Goal: Download file/media

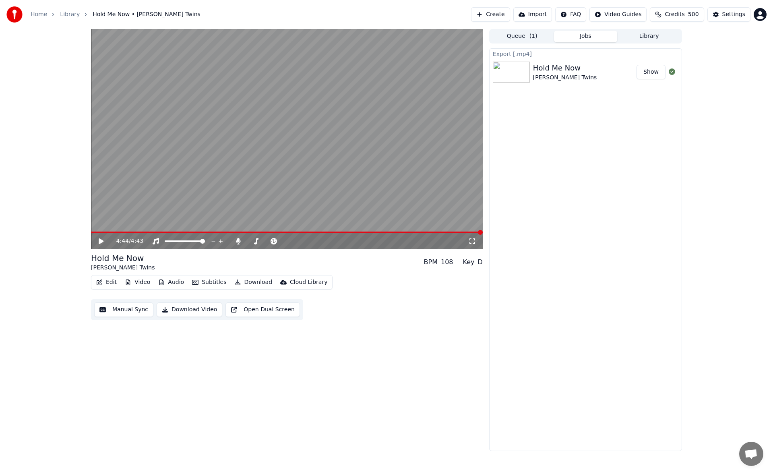
click at [637, 213] on div "Export [.mp4] Hold Me Now [PERSON_NAME] Twins Show" at bounding box center [585, 249] width 193 height 403
click at [643, 34] on button "Library" at bounding box center [649, 37] width 64 height 12
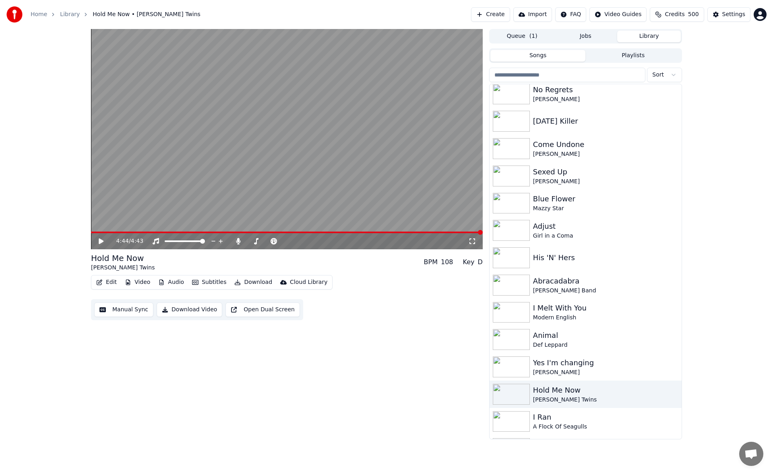
scroll to position [461, 0]
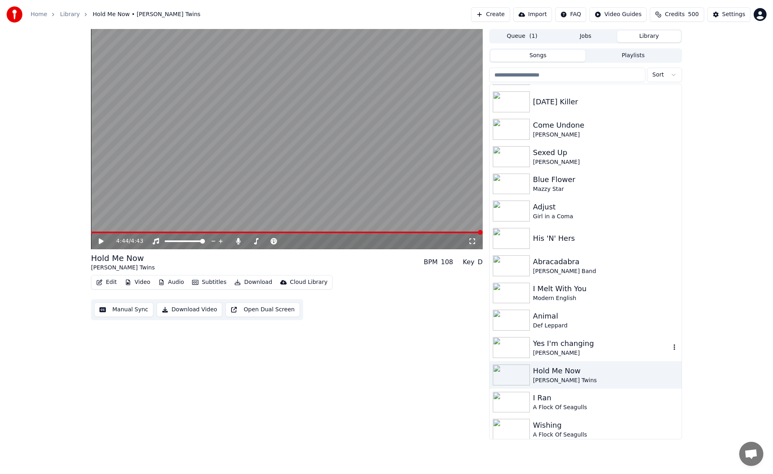
click at [594, 342] on div "Yes I'm changing" at bounding box center [601, 343] width 137 height 11
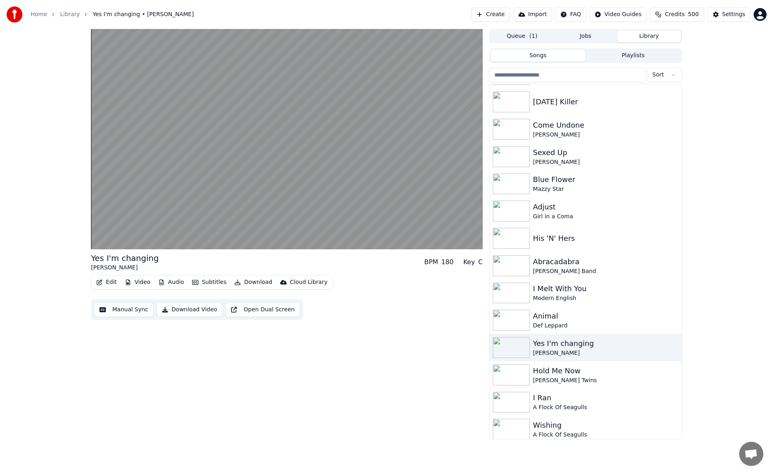
click at [131, 310] on button "Manual Sync" at bounding box center [123, 309] width 59 height 14
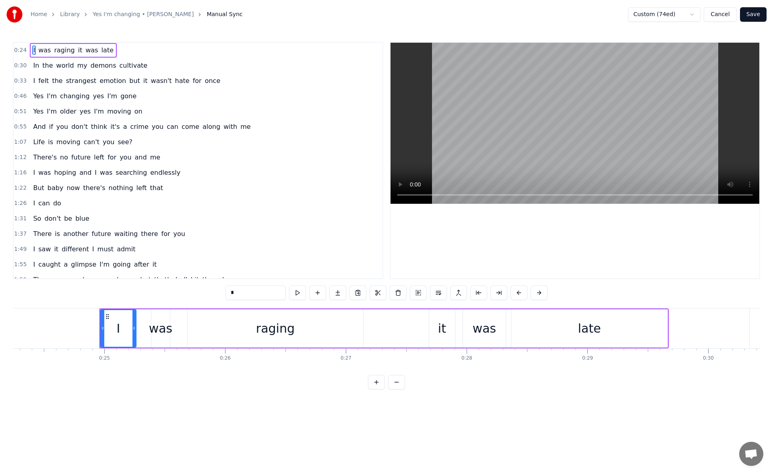
scroll to position [0, 2974]
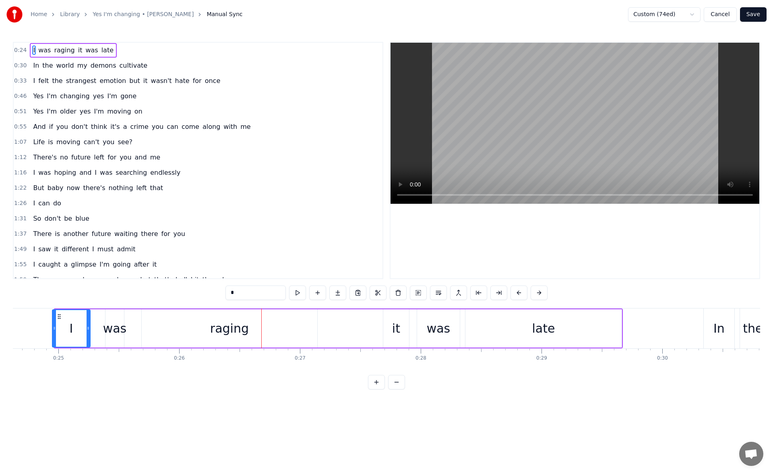
click at [54, 328] on icon at bounding box center [54, 328] width 3 height 6
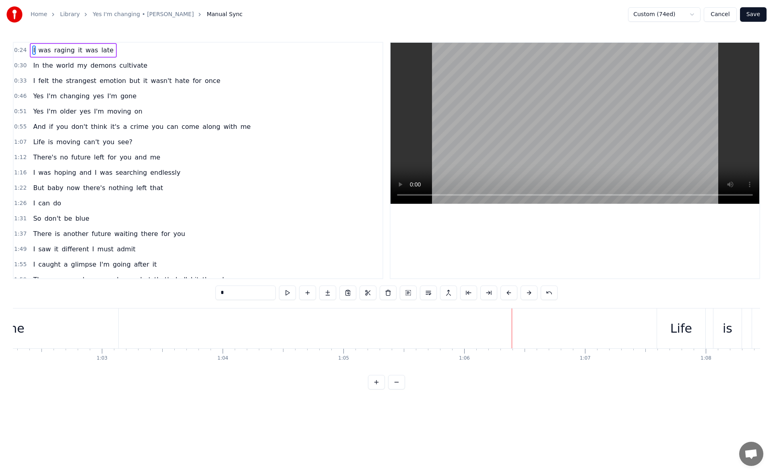
scroll to position [0, 7466]
click at [122, 331] on div "me" at bounding box center [68, 328] width 207 height 40
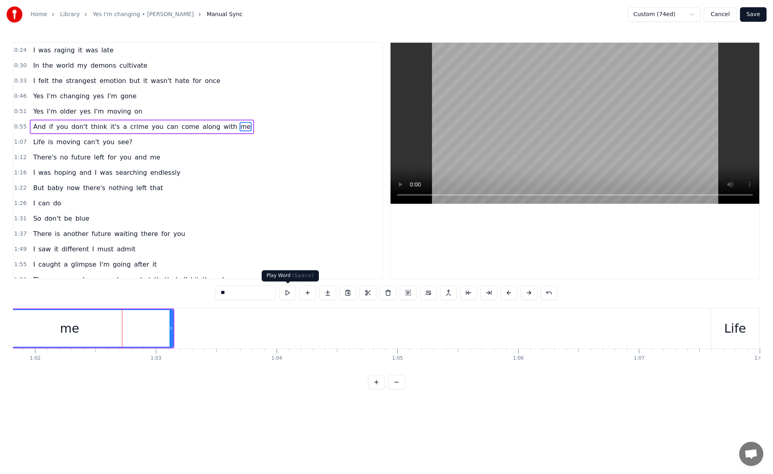
click at [285, 291] on button at bounding box center [287, 292] width 17 height 14
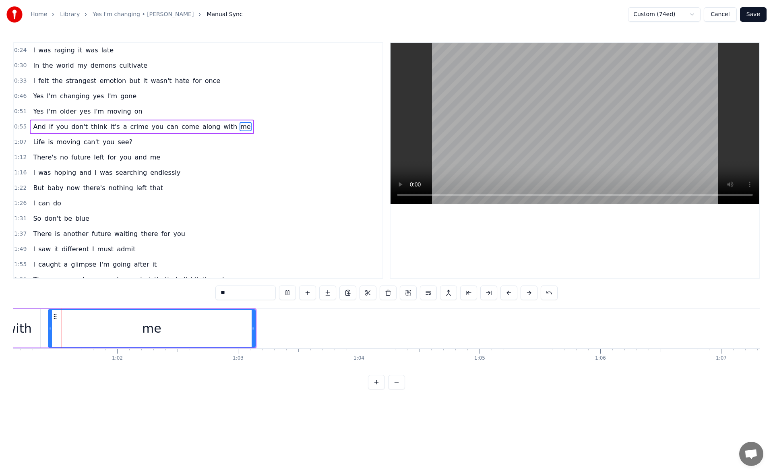
scroll to position [0, 7378]
click at [285, 291] on button at bounding box center [287, 292] width 17 height 14
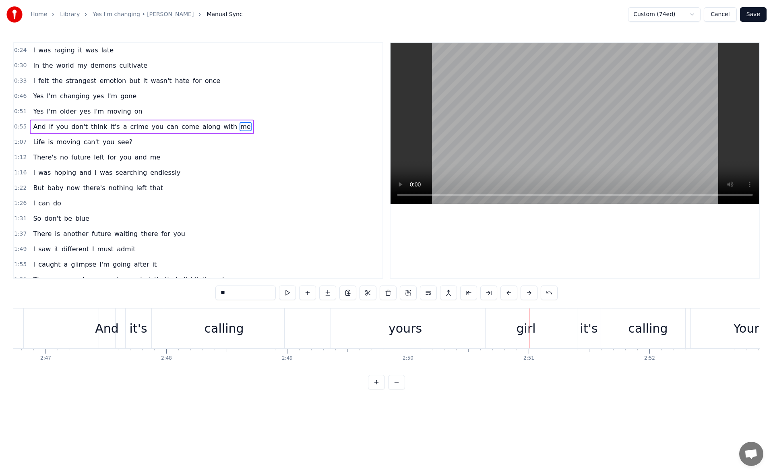
scroll to position [0, 20102]
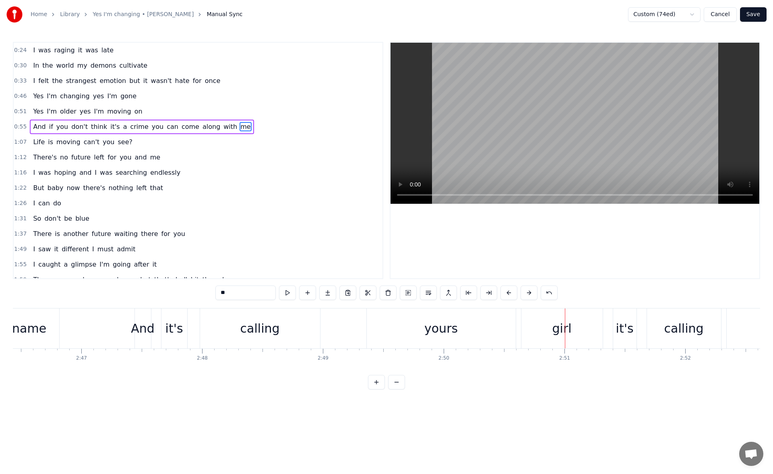
click at [147, 330] on div "And" at bounding box center [143, 328] width 24 height 18
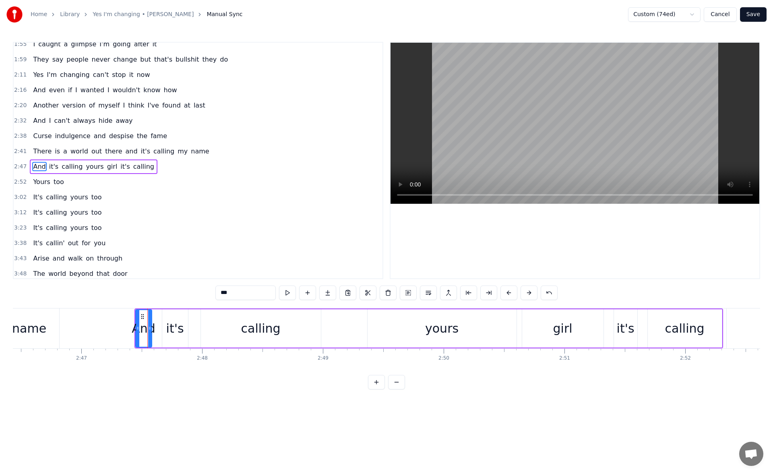
scroll to position [226, 0]
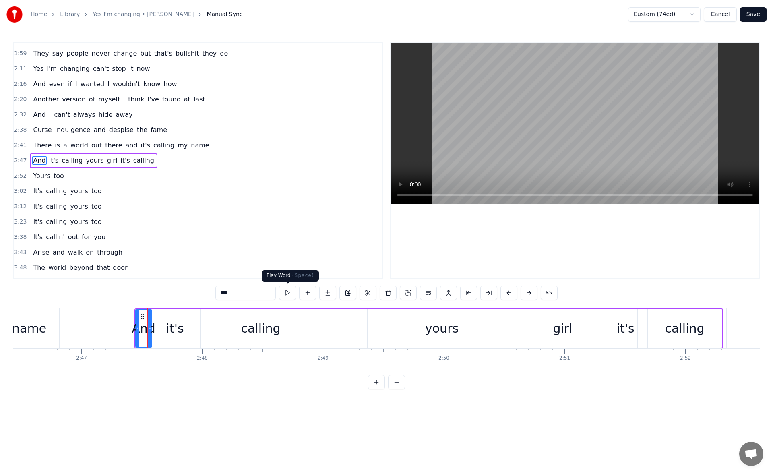
click at [289, 291] on button at bounding box center [287, 292] width 17 height 14
drag, startPoint x: 150, startPoint y: 332, endPoint x: 158, endPoint y: 333, distance: 8.5
click at [158, 333] on div at bounding box center [158, 328] width 3 height 37
click at [288, 292] on button at bounding box center [287, 292] width 17 height 14
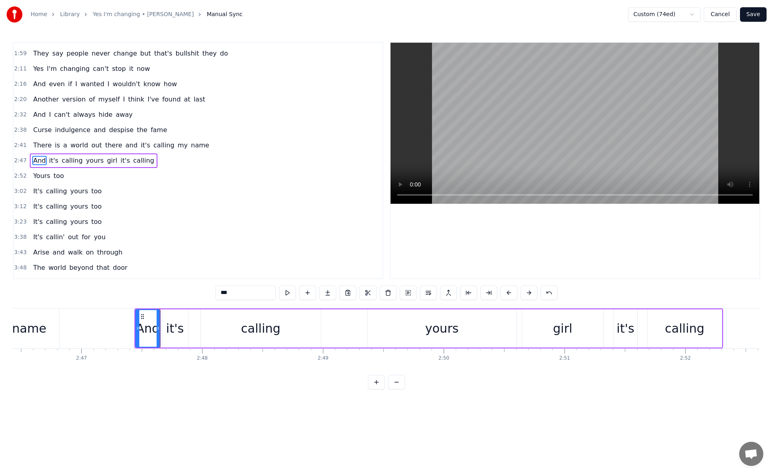
click at [288, 292] on button at bounding box center [287, 292] width 17 height 14
click at [181, 324] on div "it's" at bounding box center [175, 328] width 18 height 18
click at [286, 296] on button at bounding box center [287, 292] width 17 height 14
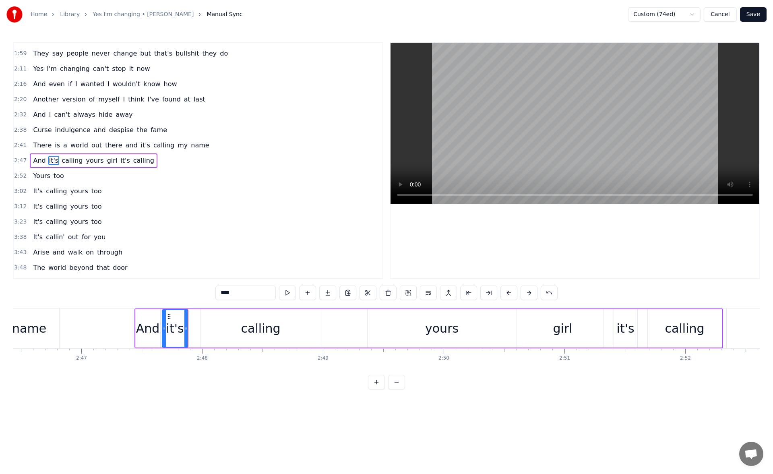
click at [286, 296] on button at bounding box center [287, 292] width 17 height 14
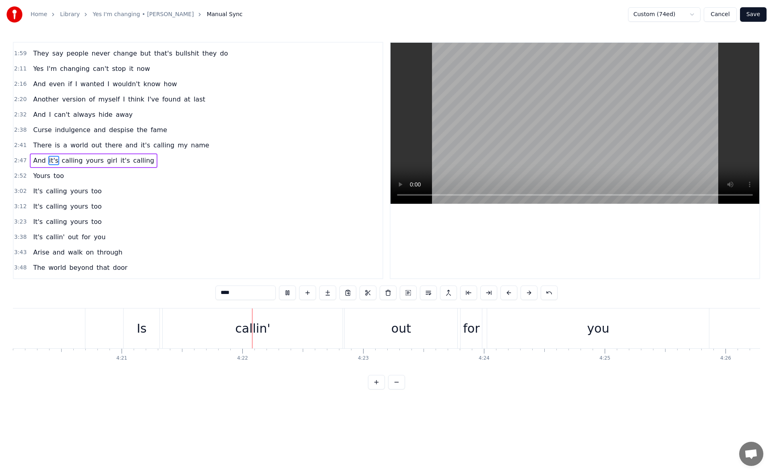
scroll to position [0, 31554]
click at [126, 323] on div "callin'" at bounding box center [113, 328] width 35 height 18
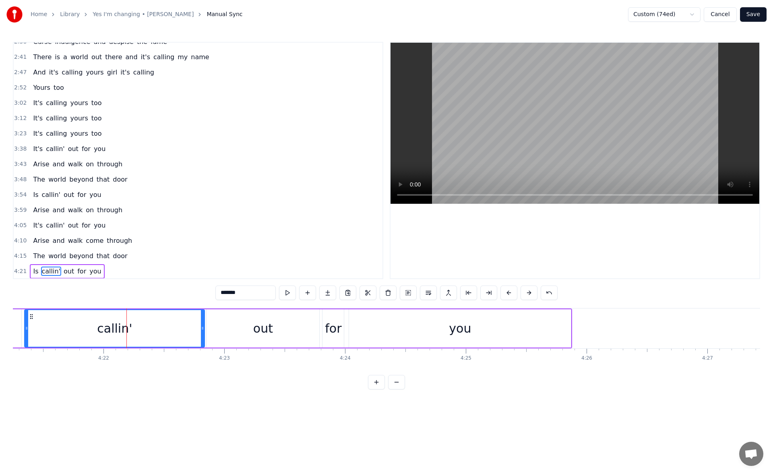
scroll to position [315, 0]
click at [257, 324] on div "out" at bounding box center [263, 328] width 20 height 18
type input "***"
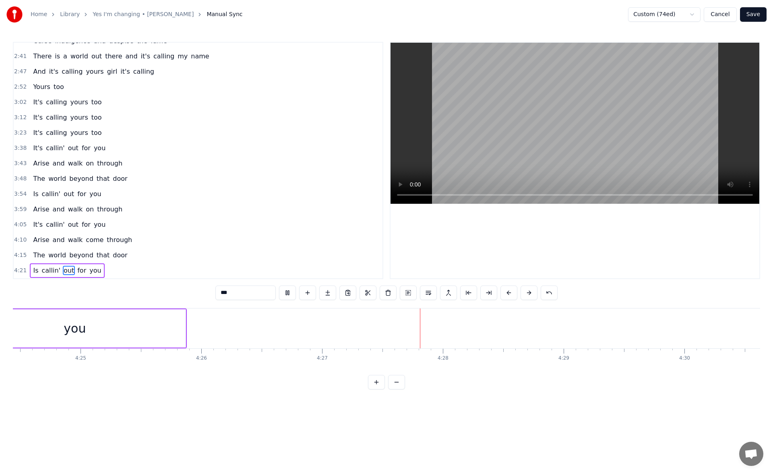
scroll to position [0, 31947]
click at [756, 15] on button "Save" at bounding box center [753, 14] width 27 height 14
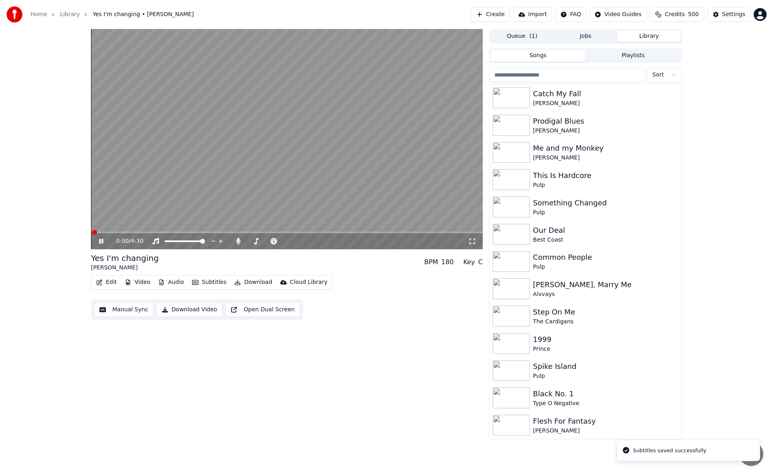
click at [101, 241] on icon at bounding box center [101, 241] width 4 height 5
click at [250, 280] on button "Download" at bounding box center [253, 282] width 44 height 11
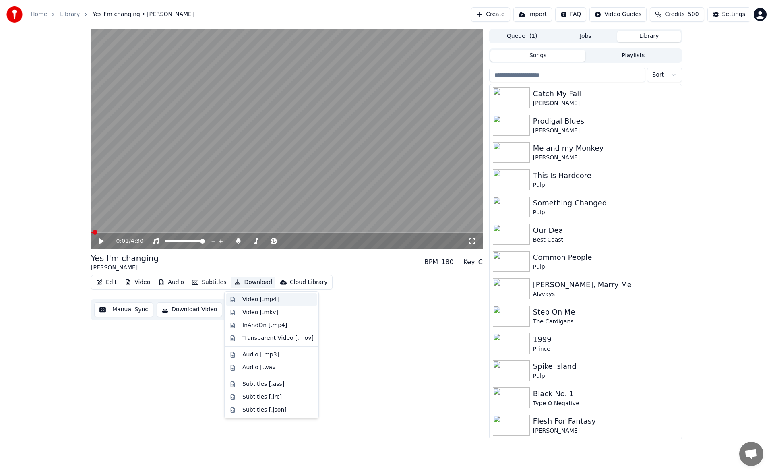
click at [254, 302] on div "Video [.mp4]" at bounding box center [260, 300] width 36 height 8
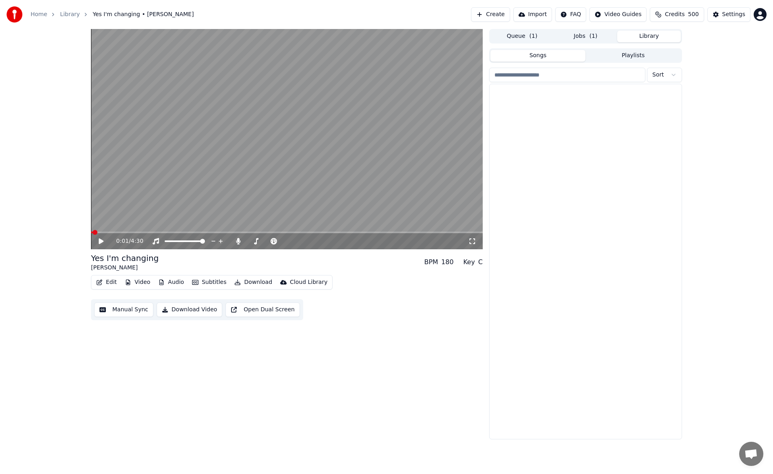
click at [644, 37] on button "Library" at bounding box center [649, 37] width 64 height 12
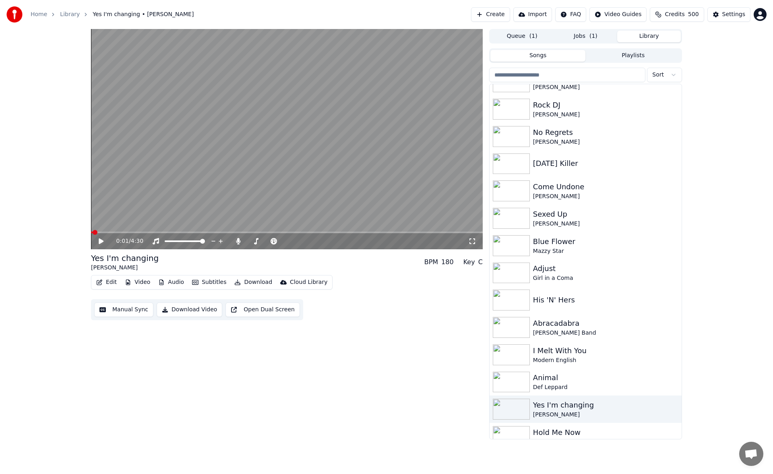
scroll to position [380, 0]
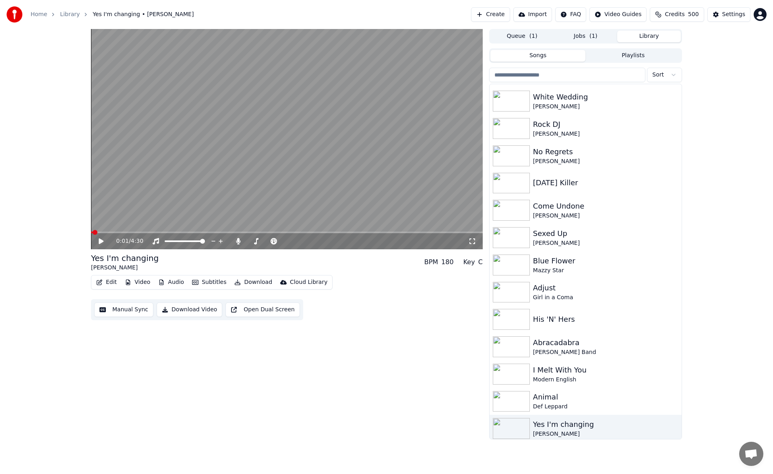
click at [590, 35] on span "( 1 )" at bounding box center [593, 36] width 8 height 8
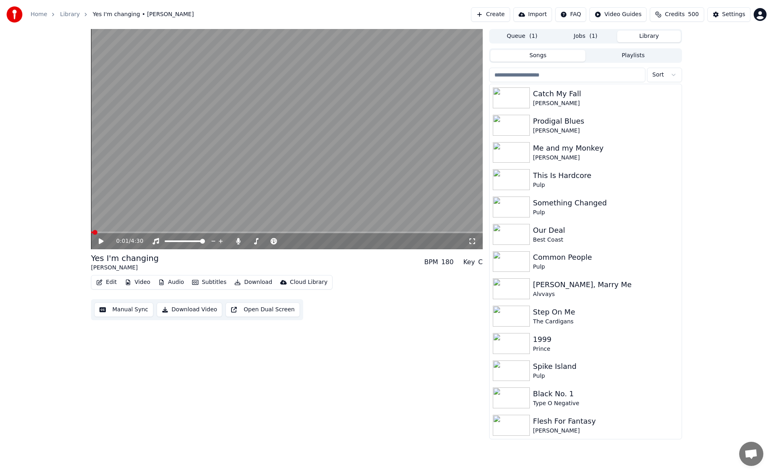
click at [640, 37] on button "Library" at bounding box center [649, 37] width 64 height 12
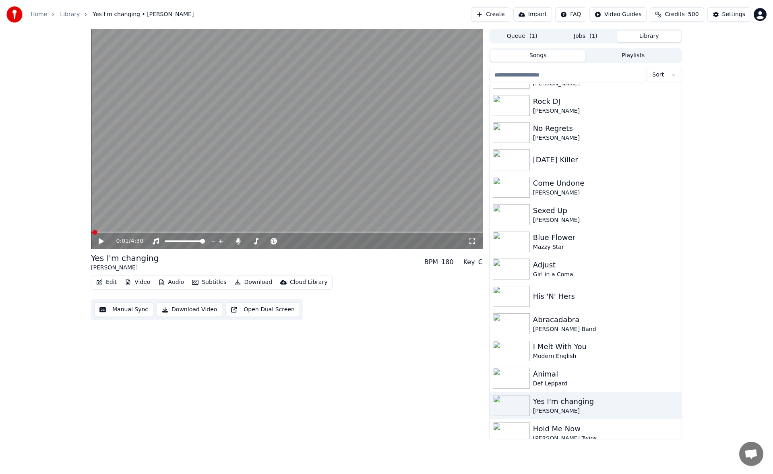
scroll to position [399, 0]
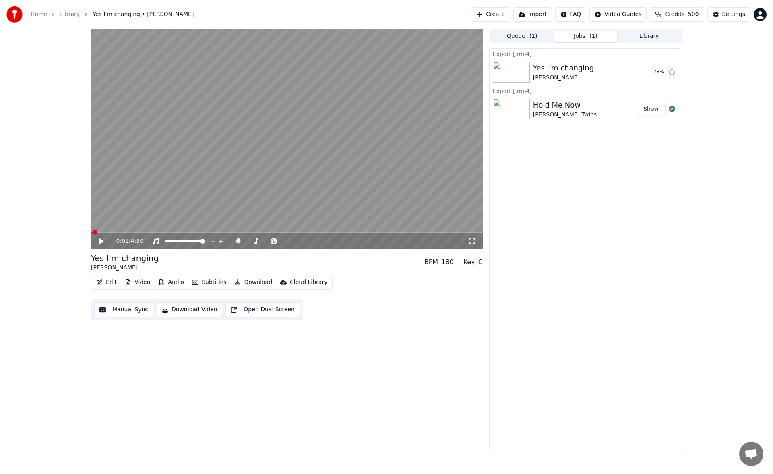
click at [589, 37] on button "Jobs ( 1 )" at bounding box center [586, 37] width 64 height 12
click at [645, 38] on button "Library" at bounding box center [649, 37] width 64 height 12
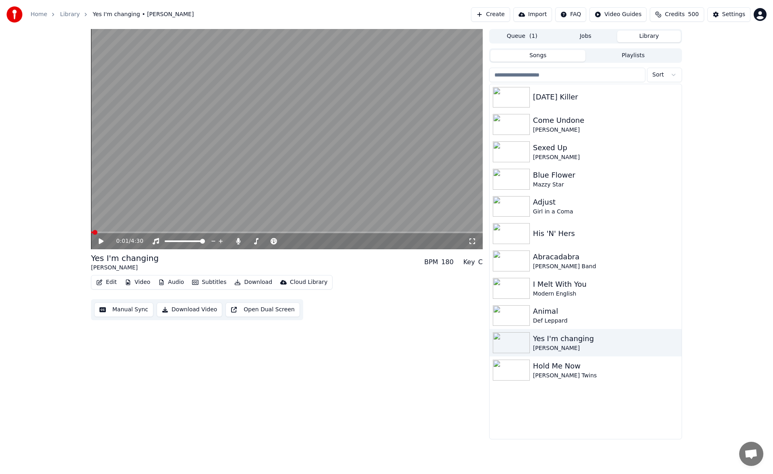
scroll to position [483, 0]
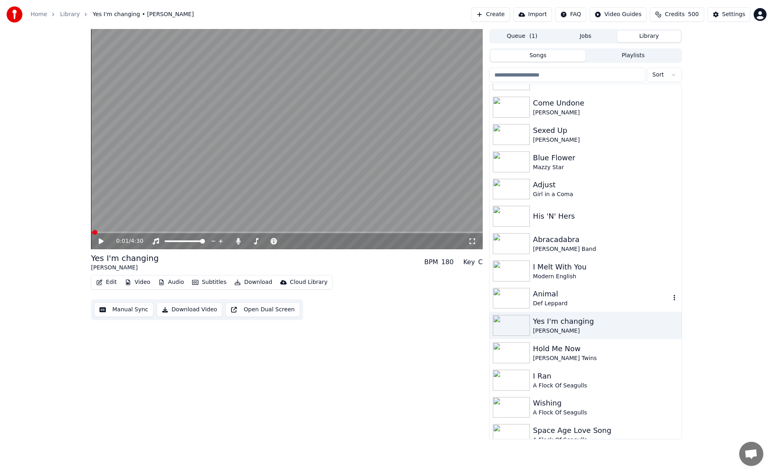
click at [581, 295] on div "Animal" at bounding box center [601, 293] width 137 height 11
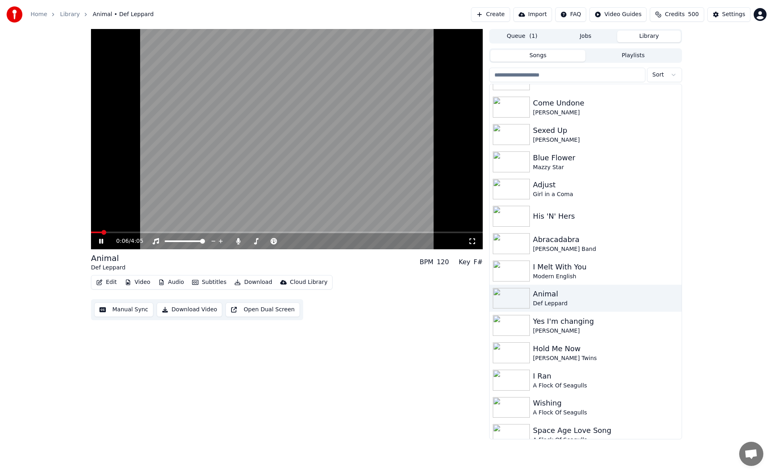
click at [135, 310] on button "Manual Sync" at bounding box center [123, 309] width 59 height 14
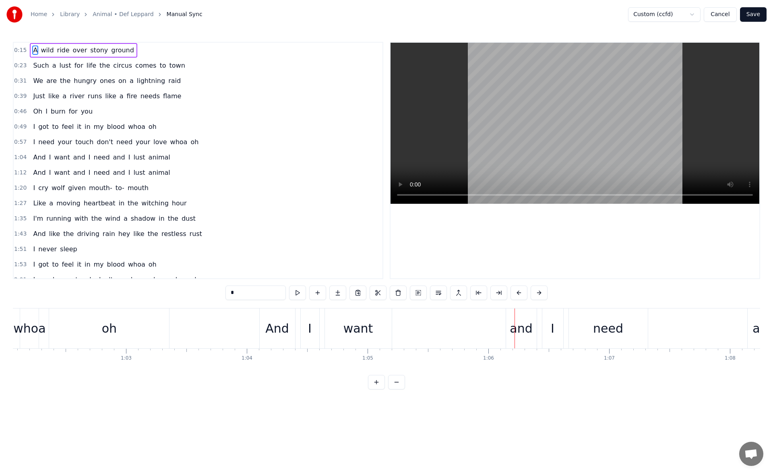
scroll to position [0, 7186]
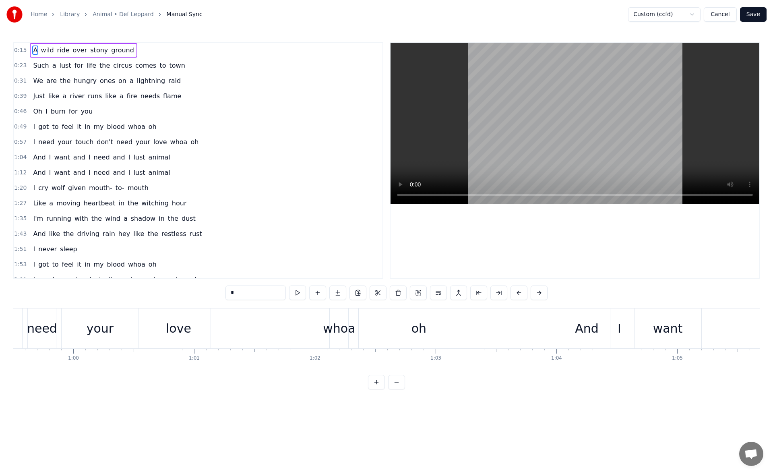
click at [251, 332] on div "I need your touch don't need your love whoa oh" at bounding box center [116, 328] width 729 height 40
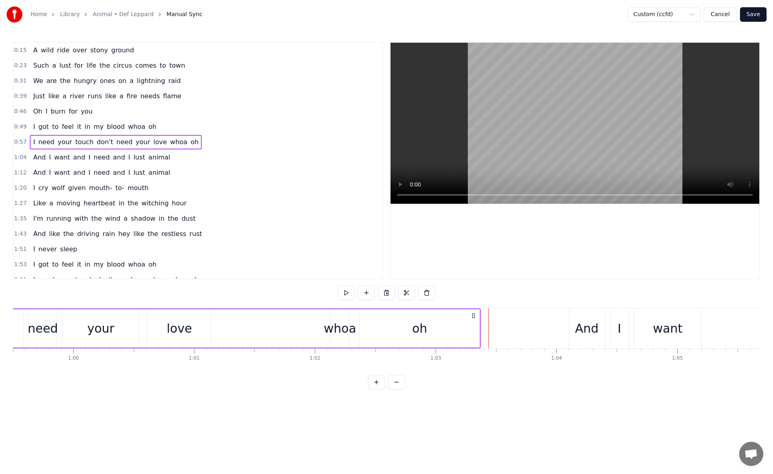
click at [341, 321] on div "whoa" at bounding box center [340, 328] width 32 height 18
click at [380, 323] on div "oh" at bounding box center [420, 328] width 120 height 38
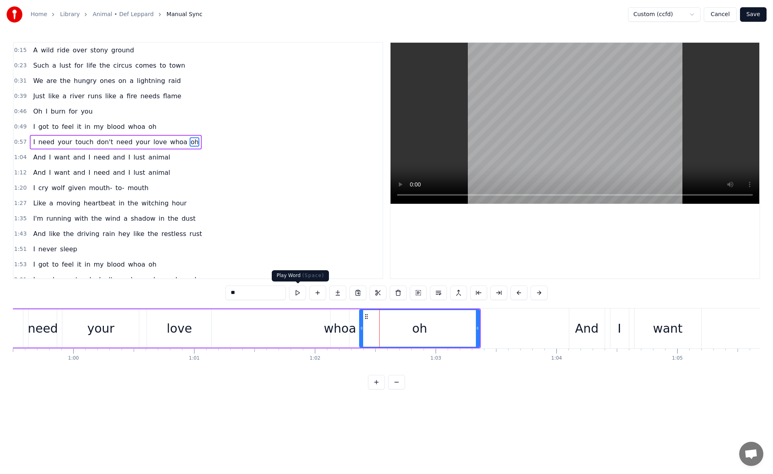
click at [297, 293] on button at bounding box center [297, 292] width 17 height 14
drag, startPoint x: 361, startPoint y: 328, endPoint x: 395, endPoint y: 331, distance: 33.9
click at [395, 331] on icon at bounding box center [393, 328] width 3 height 6
click at [286, 289] on button at bounding box center [287, 292] width 17 height 14
click at [343, 326] on div "whoa" at bounding box center [340, 328] width 32 height 18
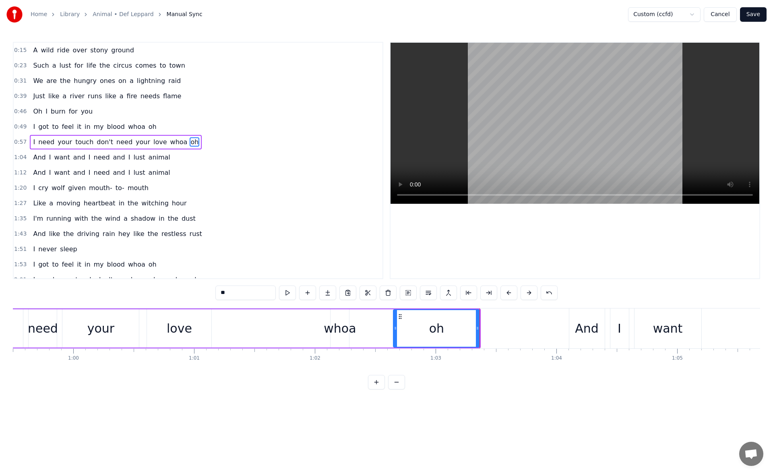
type input "****"
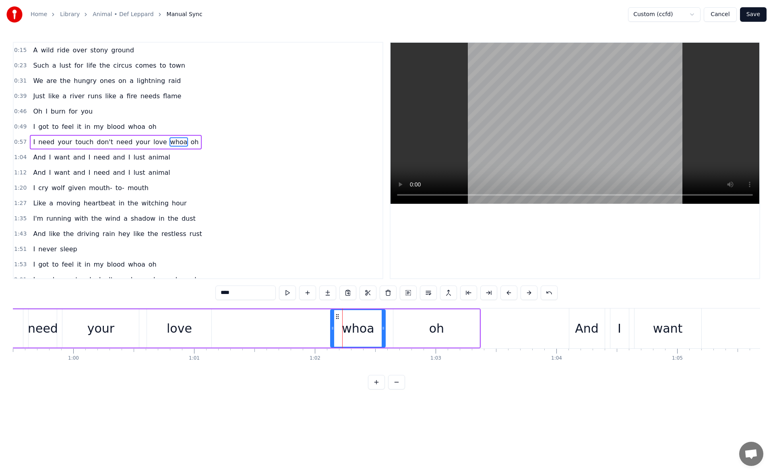
drag, startPoint x: 347, startPoint y: 330, endPoint x: 385, endPoint y: 334, distance: 37.7
click at [385, 334] on div at bounding box center [383, 328] width 3 height 37
click at [289, 294] on button at bounding box center [287, 292] width 17 height 14
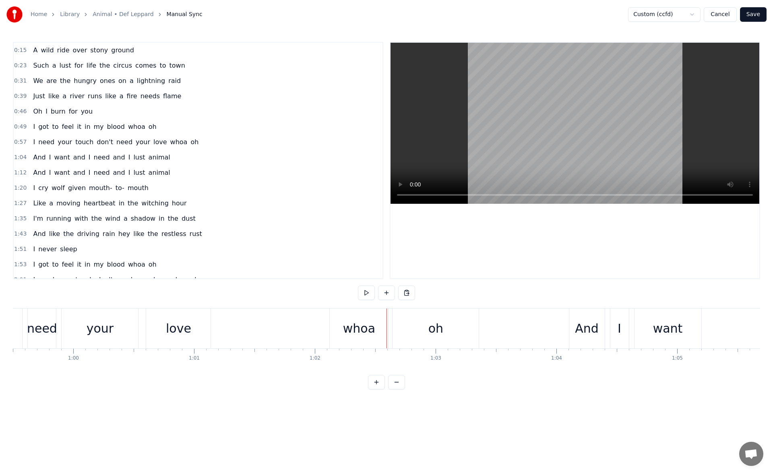
click at [340, 327] on div "whoa" at bounding box center [359, 328] width 58 height 40
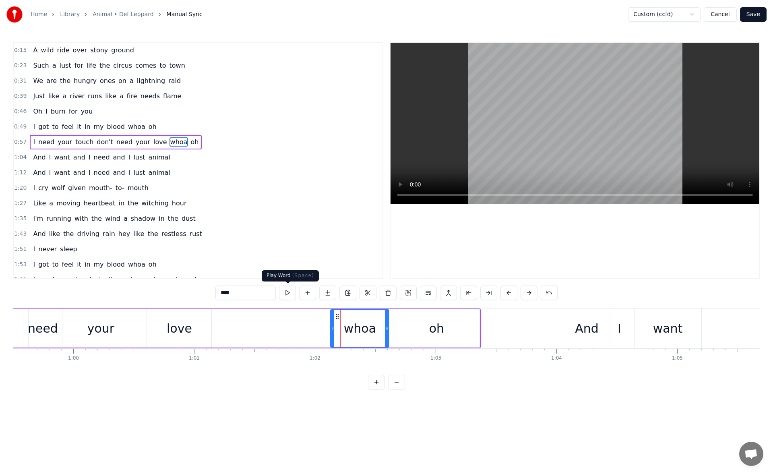
click at [291, 293] on button at bounding box center [287, 292] width 17 height 14
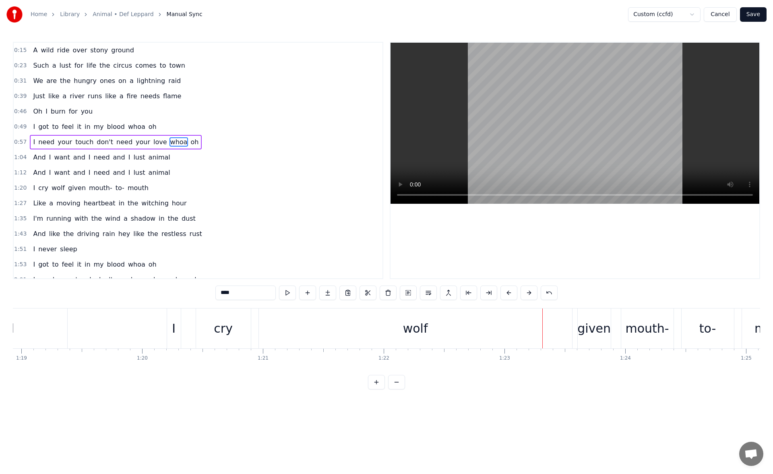
scroll to position [0, 9517]
click at [242, 327] on div "cry" at bounding box center [239, 328] width 19 height 18
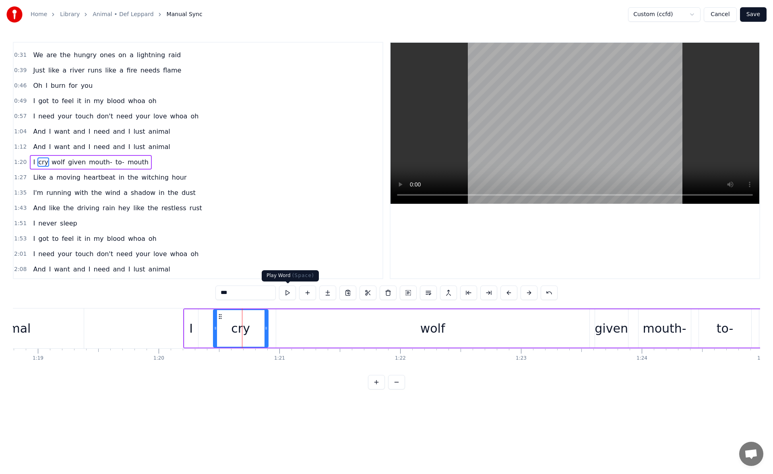
scroll to position [27, 0]
click at [285, 291] on button at bounding box center [287, 292] width 17 height 14
click at [322, 316] on div "wolf" at bounding box center [432, 328] width 313 height 38
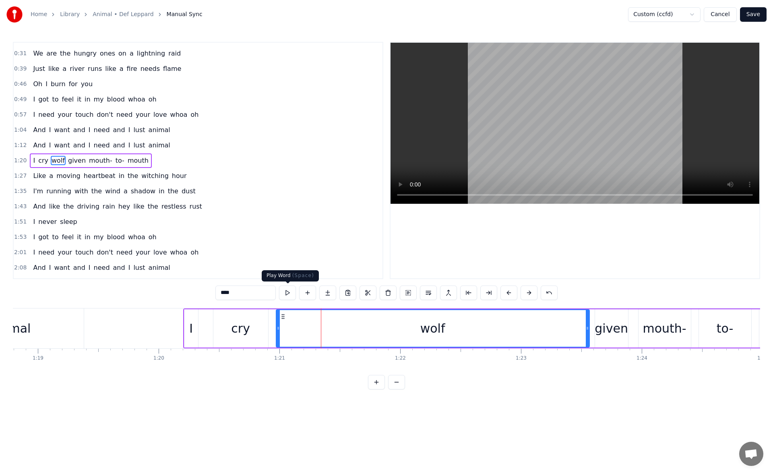
click at [288, 294] on button at bounding box center [287, 292] width 17 height 14
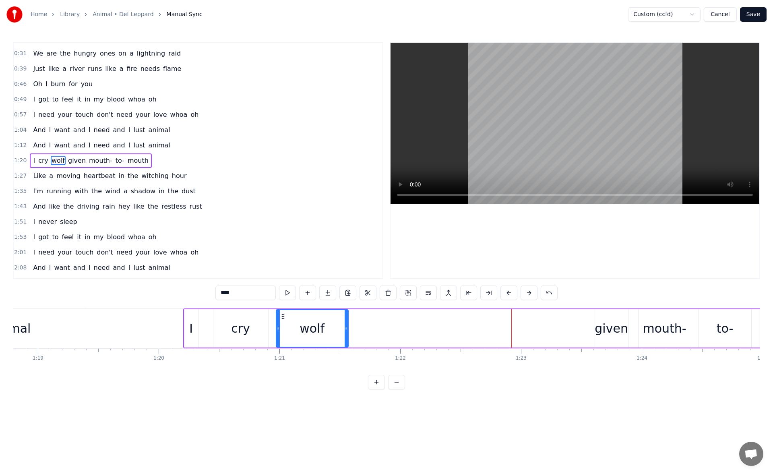
drag, startPoint x: 588, startPoint y: 329, endPoint x: 338, endPoint y: 329, distance: 250.4
click at [345, 329] on icon at bounding box center [346, 328] width 3 height 6
click at [289, 294] on button at bounding box center [287, 292] width 17 height 14
drag, startPoint x: 336, startPoint y: 330, endPoint x: 351, endPoint y: 330, distance: 15.3
click at [351, 330] on icon at bounding box center [352, 328] width 3 height 6
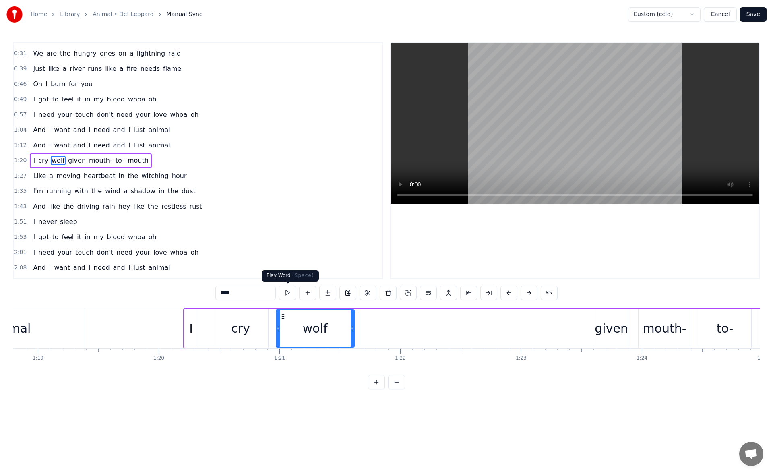
click at [289, 292] on button at bounding box center [287, 292] width 17 height 14
drag, startPoint x: 351, startPoint y: 329, endPoint x: 373, endPoint y: 327, distance: 21.4
click at [363, 327] on icon at bounding box center [361, 328] width 3 height 6
click at [286, 294] on button at bounding box center [287, 292] width 17 height 14
click at [606, 322] on div "given" at bounding box center [611, 328] width 33 height 18
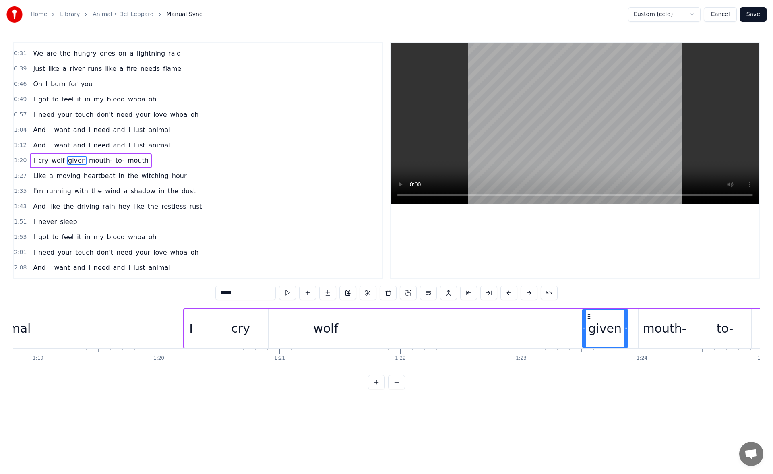
drag, startPoint x: 597, startPoint y: 331, endPoint x: 584, endPoint y: 329, distance: 13.8
click at [584, 329] on div at bounding box center [584, 328] width 3 height 37
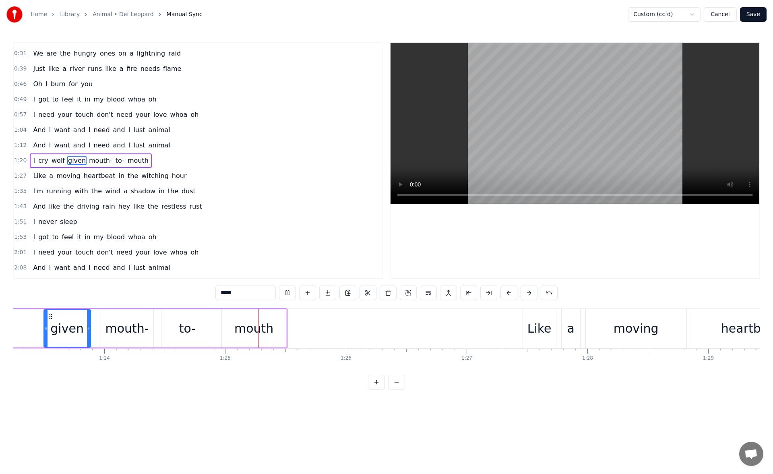
scroll to position [0, 10200]
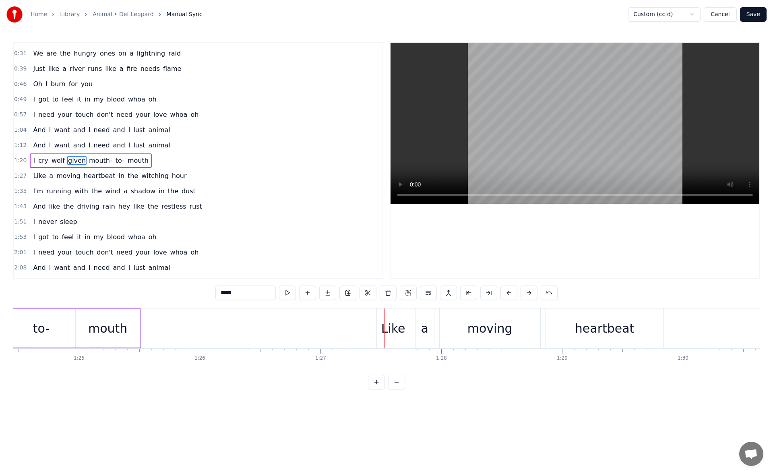
click at [399, 326] on div "Like" at bounding box center [393, 328] width 24 height 18
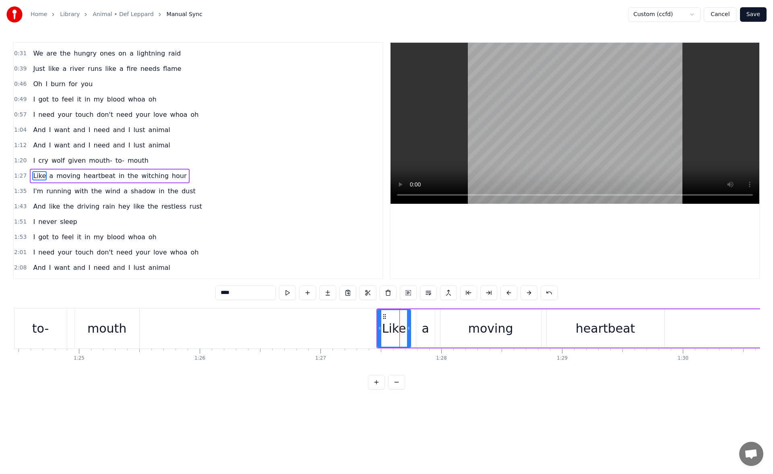
scroll to position [43, 0]
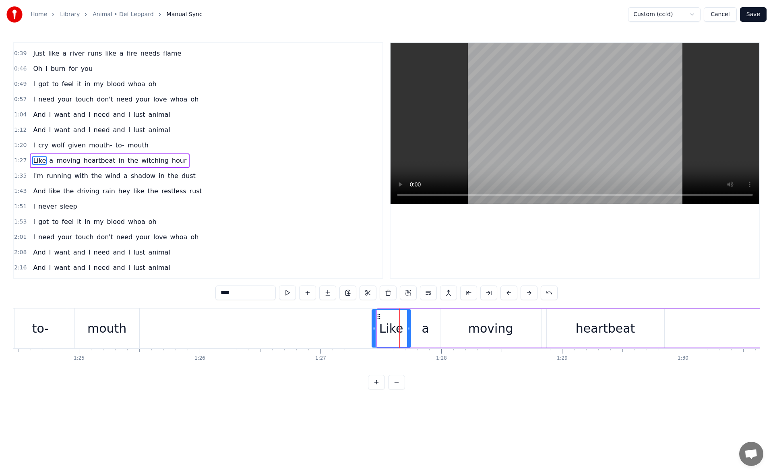
drag, startPoint x: 380, startPoint y: 329, endPoint x: 374, endPoint y: 328, distance: 5.7
click at [374, 328] on icon at bounding box center [373, 328] width 3 height 6
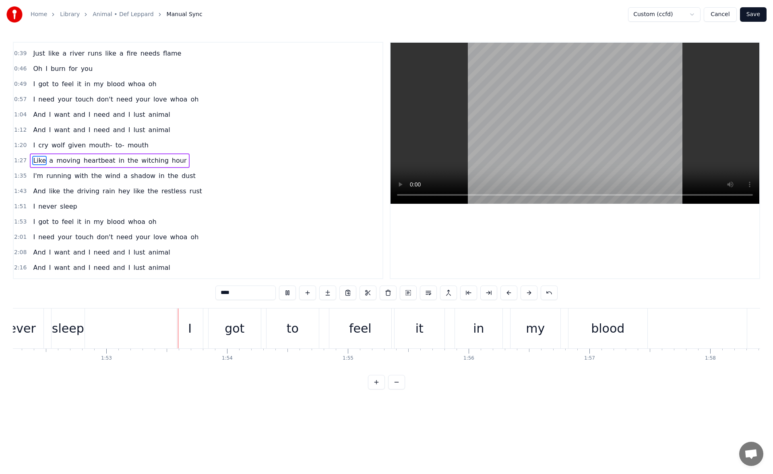
scroll to position [0, 13593]
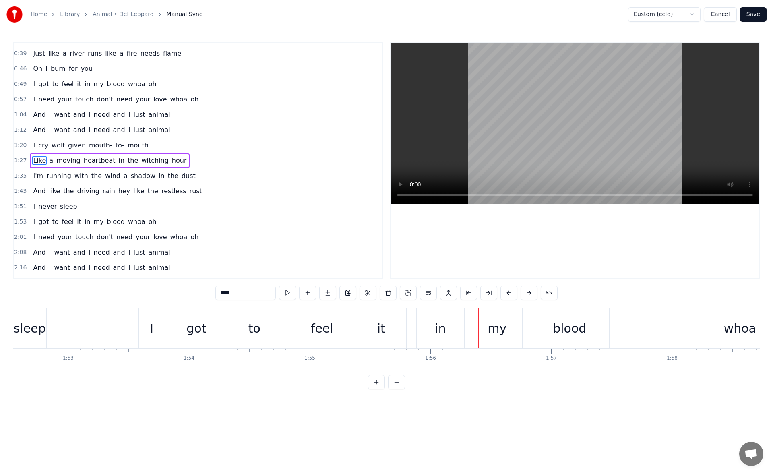
click at [190, 324] on div "got" at bounding box center [196, 328] width 20 height 18
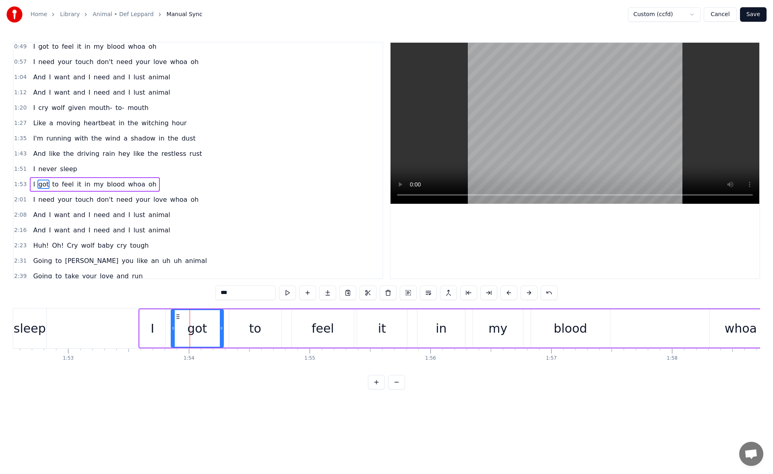
scroll to position [104, 0]
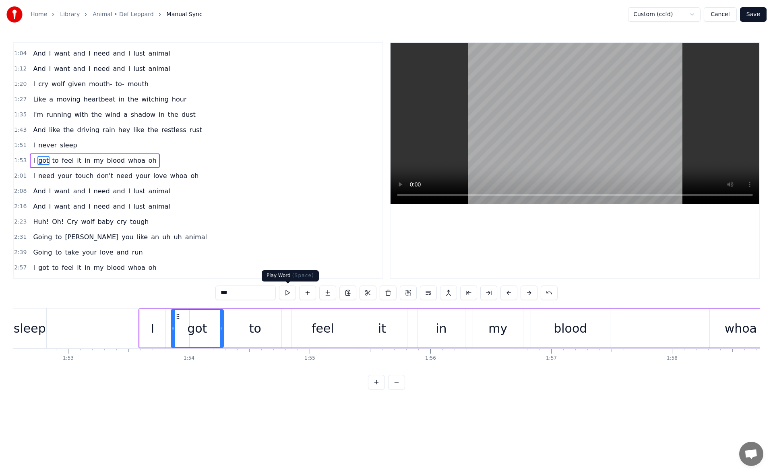
click at [287, 292] on button at bounding box center [287, 292] width 17 height 14
click at [287, 289] on button at bounding box center [287, 292] width 17 height 14
click at [264, 327] on div "to" at bounding box center [255, 328] width 52 height 38
click at [285, 293] on button at bounding box center [287, 292] width 17 height 14
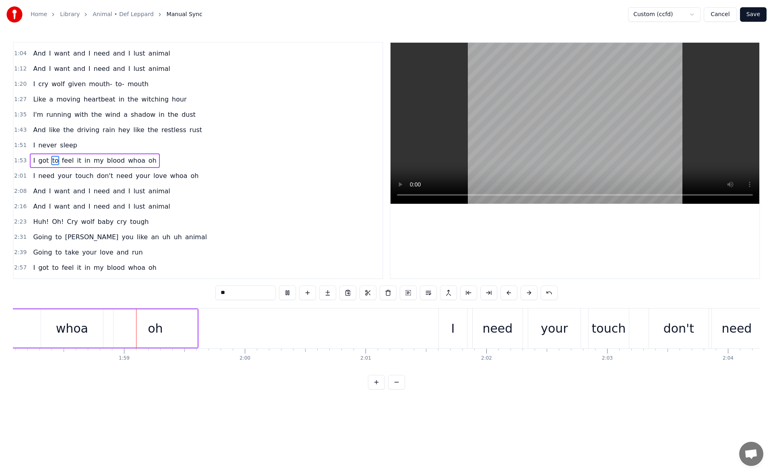
scroll to position [0, 14262]
click at [444, 317] on div "I" at bounding box center [452, 328] width 28 height 40
type input "*"
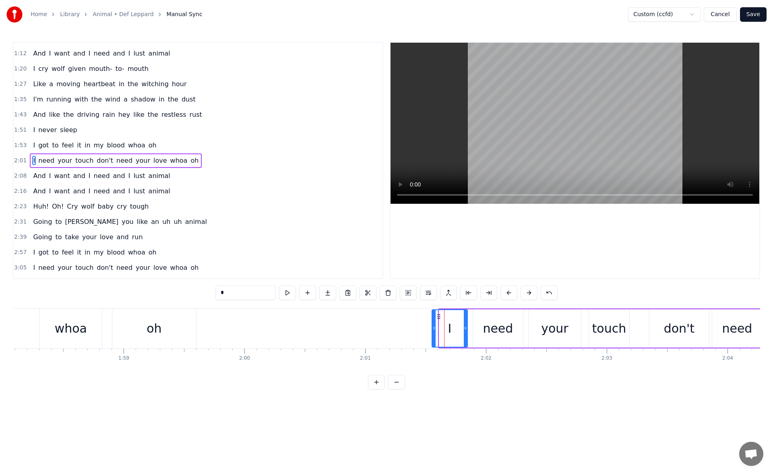
drag, startPoint x: 440, startPoint y: 329, endPoint x: 432, endPoint y: 328, distance: 8.5
click at [432, 328] on icon at bounding box center [433, 328] width 3 height 6
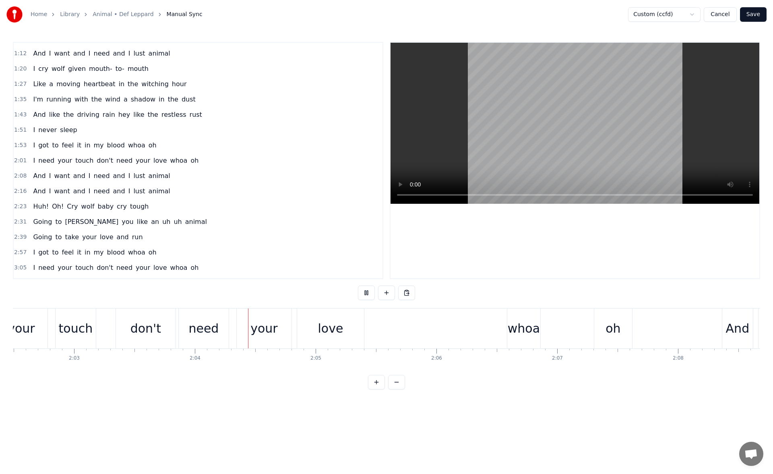
scroll to position [0, 14931]
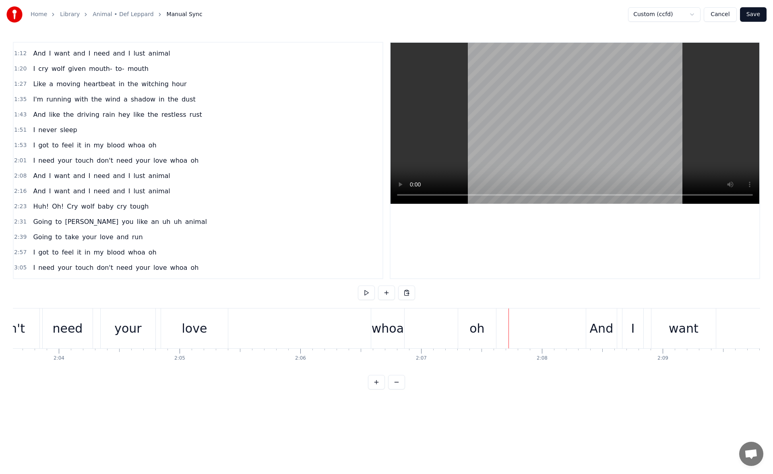
click at [397, 323] on div "whoa" at bounding box center [388, 328] width 32 height 18
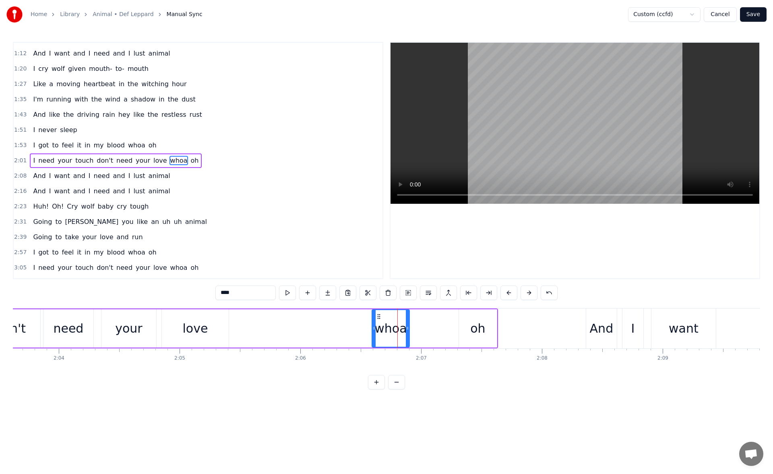
drag, startPoint x: 403, startPoint y: 328, endPoint x: 418, endPoint y: 328, distance: 15.3
click at [409, 328] on icon at bounding box center [407, 328] width 3 height 6
click at [289, 292] on button at bounding box center [287, 292] width 17 height 14
click at [465, 319] on div "oh" at bounding box center [478, 328] width 38 height 38
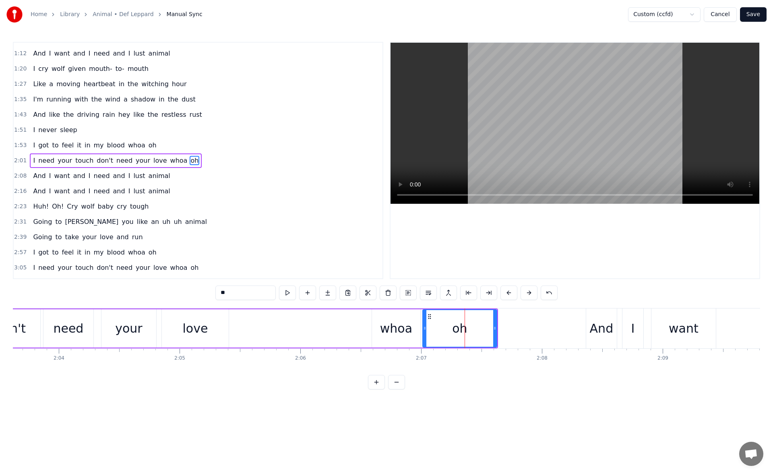
drag, startPoint x: 461, startPoint y: 329, endPoint x: 424, endPoint y: 328, distance: 37.0
click at [424, 328] on icon at bounding box center [424, 328] width 3 height 6
click at [286, 291] on button at bounding box center [287, 292] width 17 height 14
drag, startPoint x: 495, startPoint y: 329, endPoint x: 503, endPoint y: 330, distance: 8.2
click at [503, 330] on icon at bounding box center [502, 328] width 3 height 6
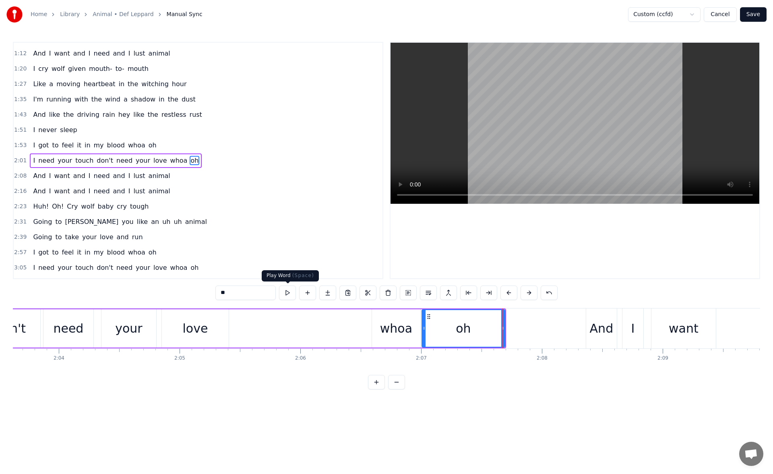
click at [289, 291] on button at bounding box center [287, 292] width 17 height 14
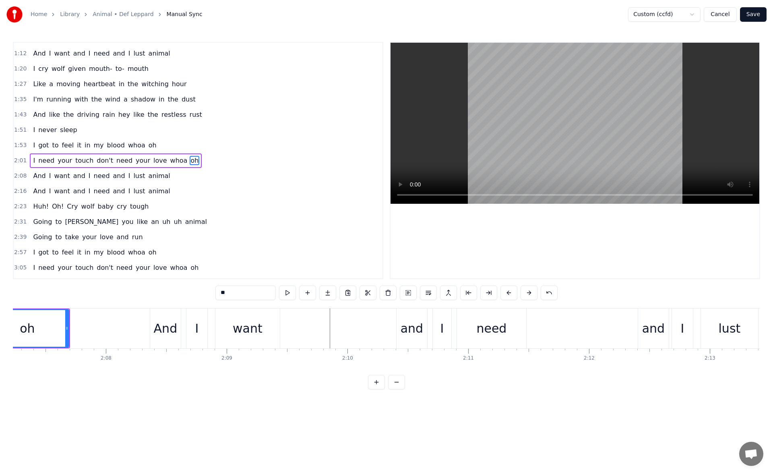
scroll to position [0, 15302]
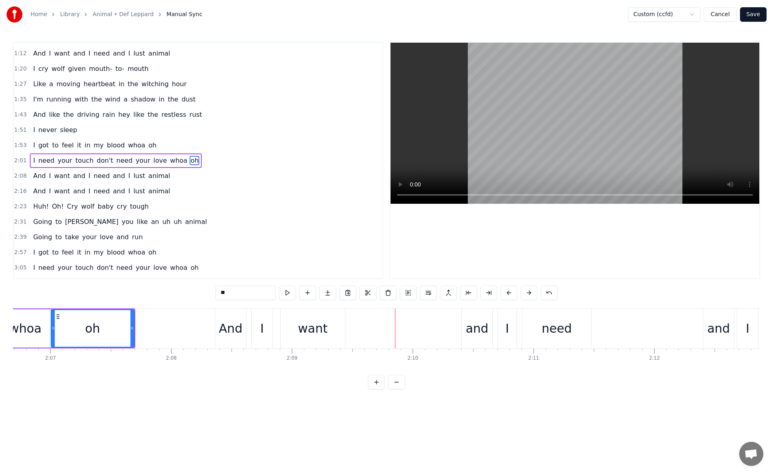
click at [334, 326] on div "want" at bounding box center [313, 328] width 64 height 40
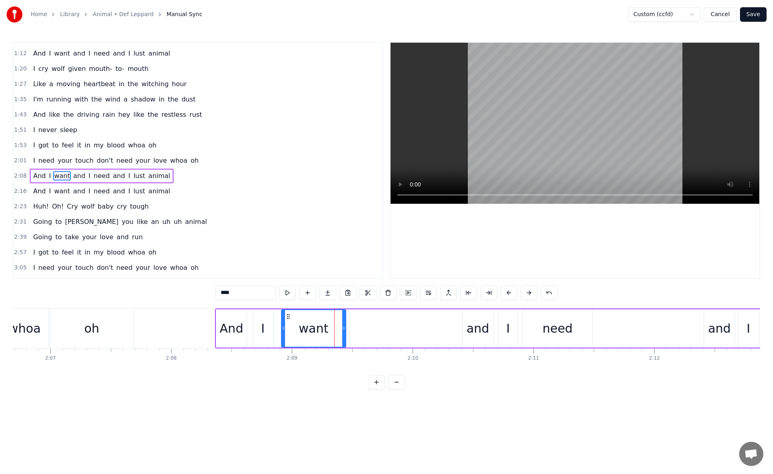
scroll to position [134, 0]
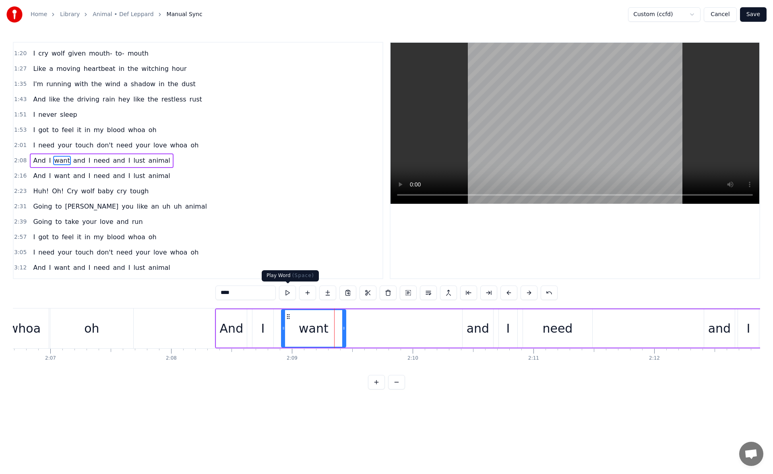
click at [290, 292] on button at bounding box center [287, 292] width 17 height 14
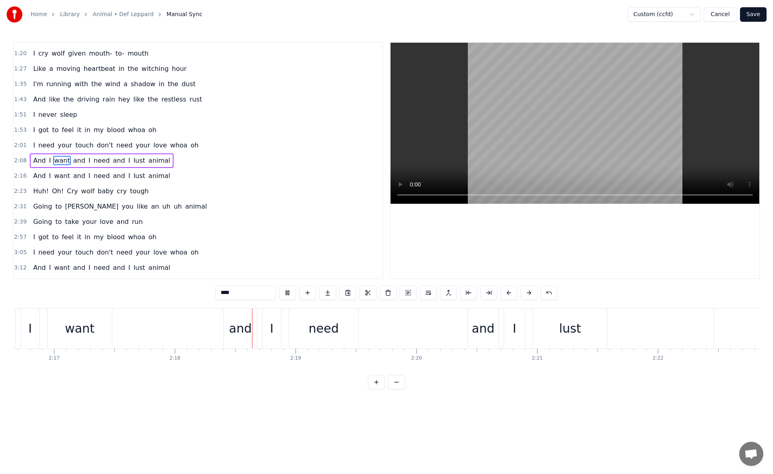
scroll to position [0, 16645]
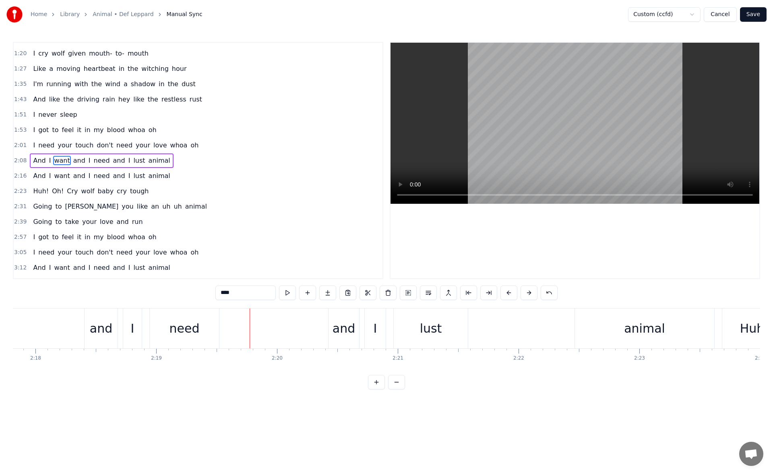
click at [192, 322] on div "need" at bounding box center [184, 328] width 30 height 18
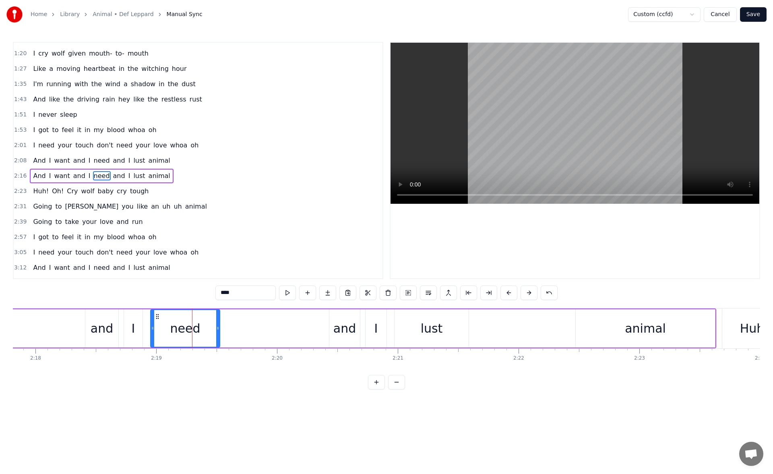
scroll to position [150, 0]
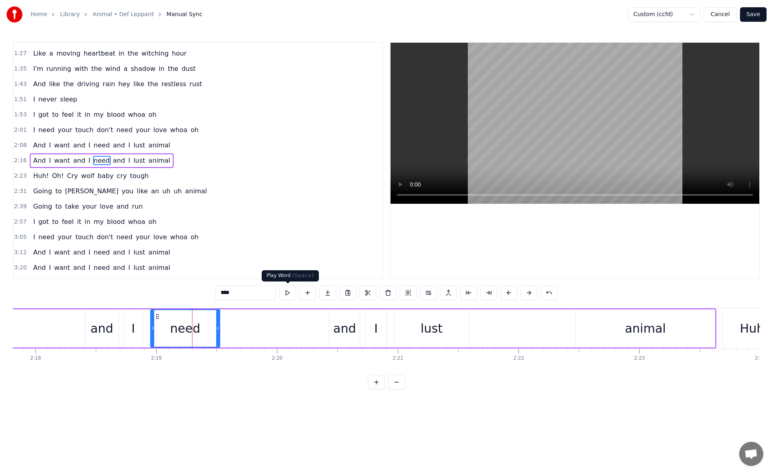
click at [289, 291] on button at bounding box center [287, 292] width 17 height 14
click at [458, 328] on div "lust" at bounding box center [432, 328] width 74 height 38
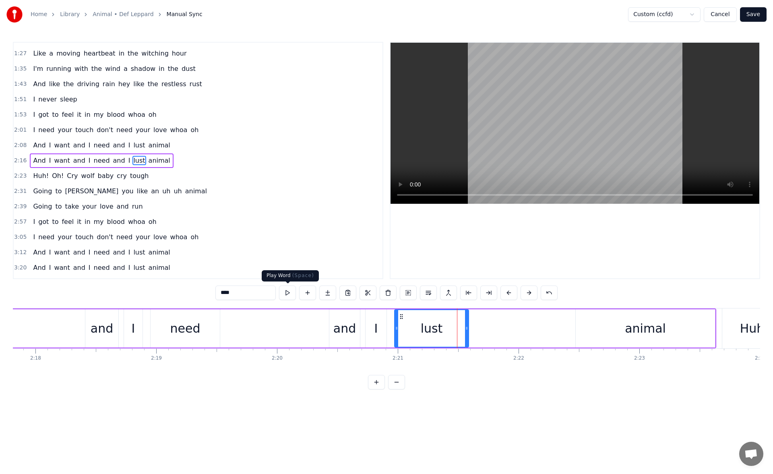
click at [290, 291] on button at bounding box center [287, 292] width 17 height 14
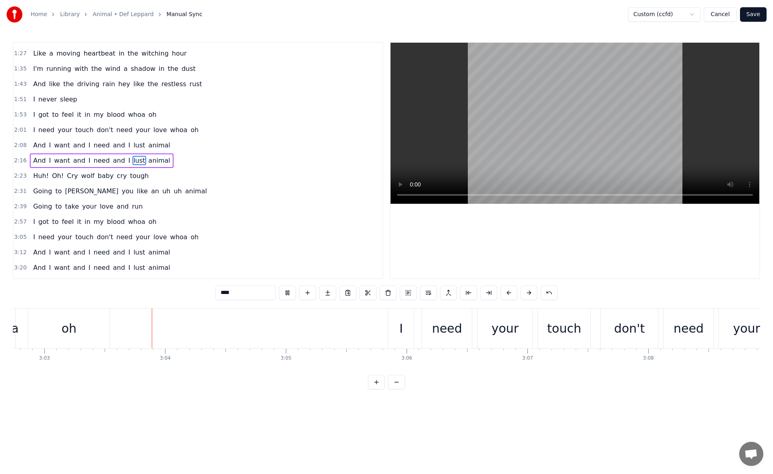
scroll to position [0, 22072]
click at [289, 293] on button at bounding box center [287, 292] width 17 height 14
click at [394, 332] on div "I" at bounding box center [401, 328] width 26 height 40
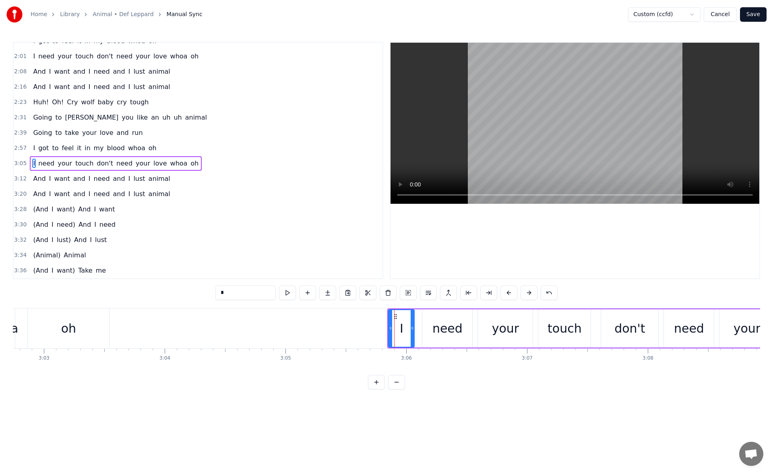
scroll to position [226, 0]
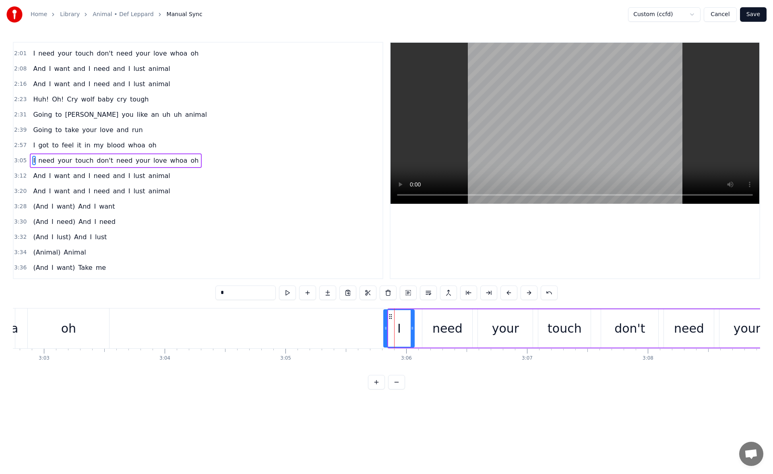
click at [385, 329] on icon at bounding box center [385, 328] width 3 height 6
click at [290, 289] on button at bounding box center [287, 292] width 17 height 14
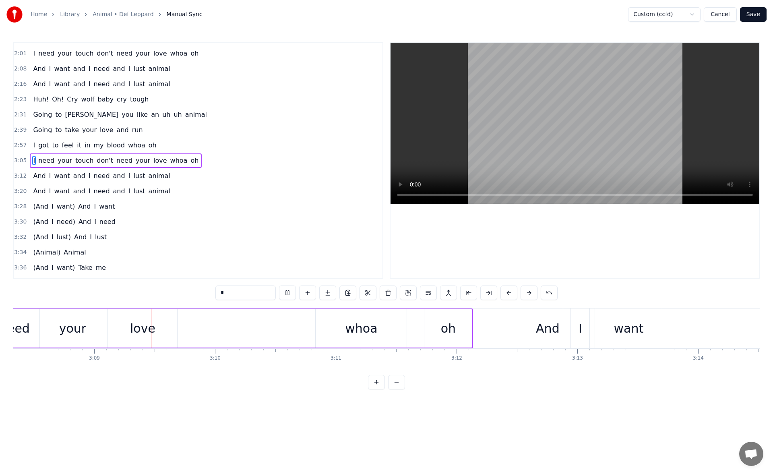
scroll to position [0, 22746]
click at [384, 322] on div "whoa" at bounding box center [360, 328] width 91 height 38
drag, startPoint x: 405, startPoint y: 327, endPoint x: 376, endPoint y: 327, distance: 28.6
click at [383, 327] on icon at bounding box center [384, 328] width 3 height 6
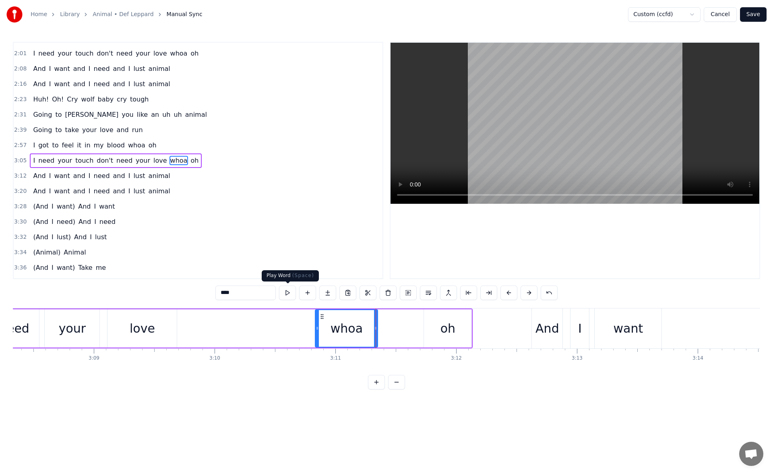
click at [292, 293] on button at bounding box center [287, 292] width 17 height 14
click at [426, 330] on div "oh" at bounding box center [448, 328] width 48 height 38
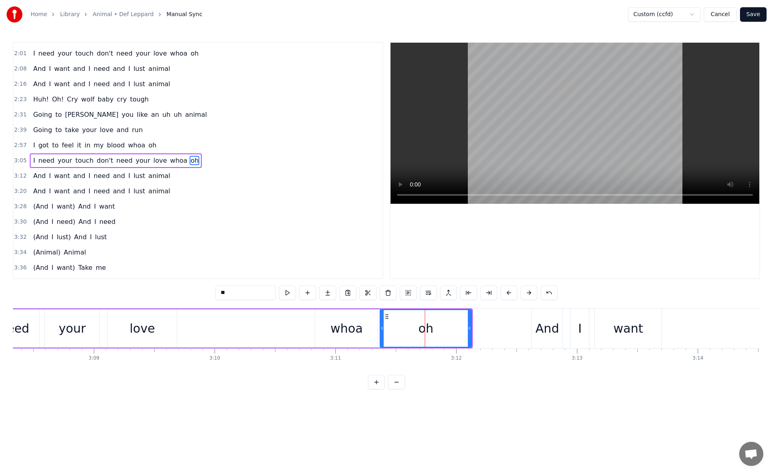
drag, startPoint x: 426, startPoint y: 330, endPoint x: 382, endPoint y: 326, distance: 44.0
click at [382, 326] on icon at bounding box center [381, 328] width 3 height 6
click at [286, 292] on button at bounding box center [287, 292] width 17 height 14
click at [362, 321] on div "whoa" at bounding box center [346, 328] width 62 height 38
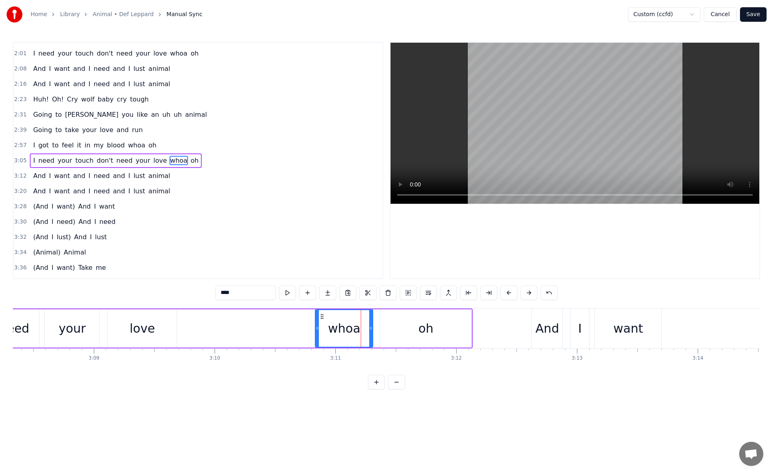
drag, startPoint x: 376, startPoint y: 329, endPoint x: 371, endPoint y: 328, distance: 4.8
click at [371, 328] on icon at bounding box center [370, 328] width 3 height 6
click at [292, 291] on button at bounding box center [287, 292] width 17 height 14
click at [396, 326] on div "oh" at bounding box center [425, 328] width 91 height 38
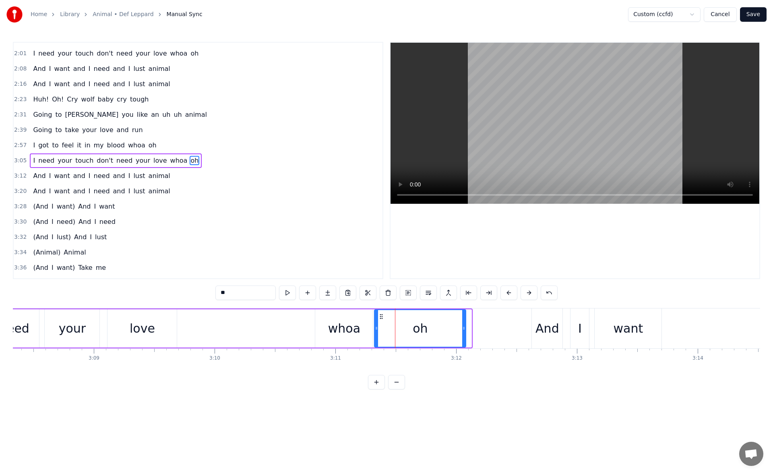
drag, startPoint x: 386, startPoint y: 316, endPoint x: 381, endPoint y: 316, distance: 5.3
click at [380, 316] on icon at bounding box center [381, 316] width 6 height 6
click at [292, 291] on button at bounding box center [287, 292] width 17 height 14
click at [457, 330] on icon at bounding box center [456, 328] width 3 height 6
click at [289, 292] on button at bounding box center [287, 292] width 17 height 14
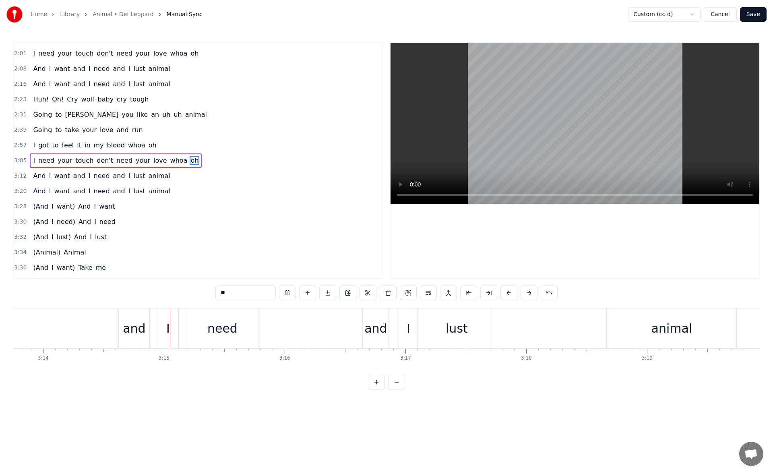
scroll to position [0, 23433]
click at [195, 317] on div "need" at bounding box center [190, 328] width 72 height 40
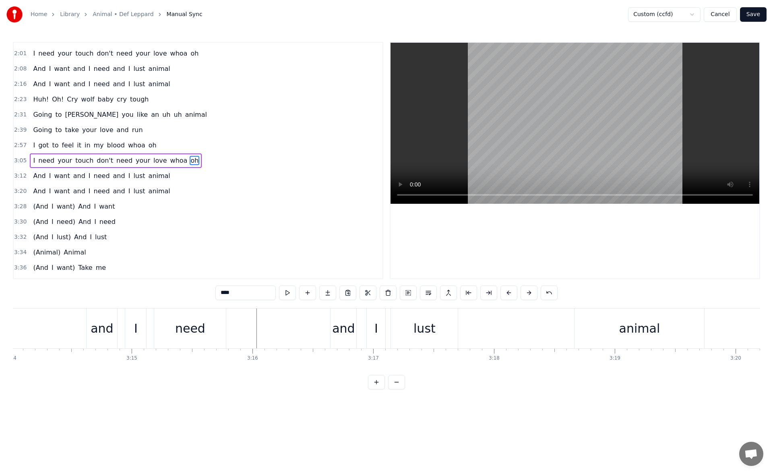
scroll to position [242, 0]
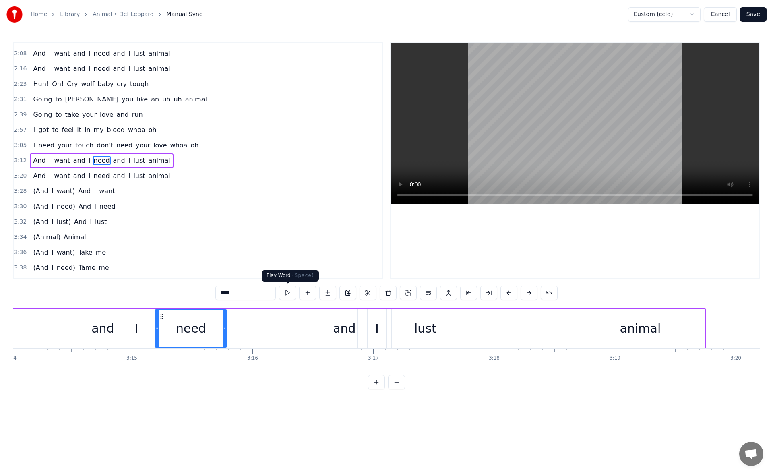
click at [291, 290] on button at bounding box center [287, 292] width 17 height 14
click at [220, 327] on icon at bounding box center [220, 328] width 3 height 6
click at [291, 294] on button at bounding box center [287, 292] width 17 height 14
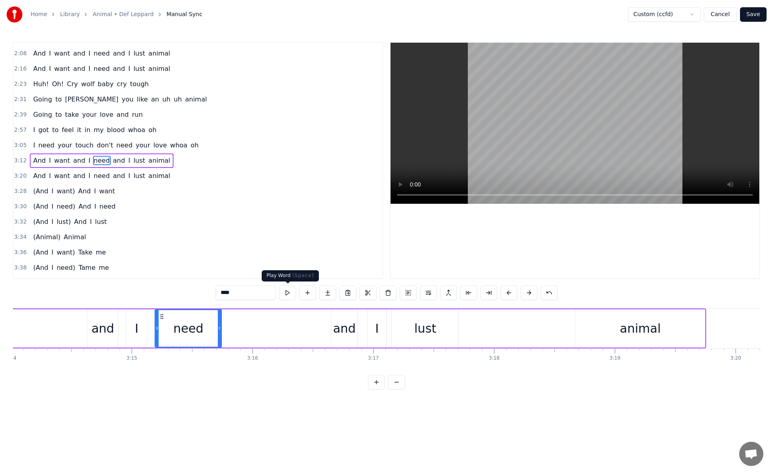
click at [291, 291] on button at bounding box center [287, 292] width 17 height 14
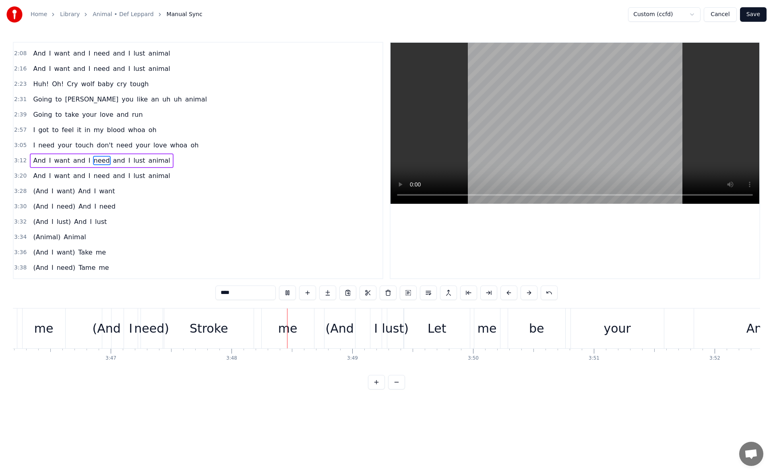
scroll to position [0, 27482]
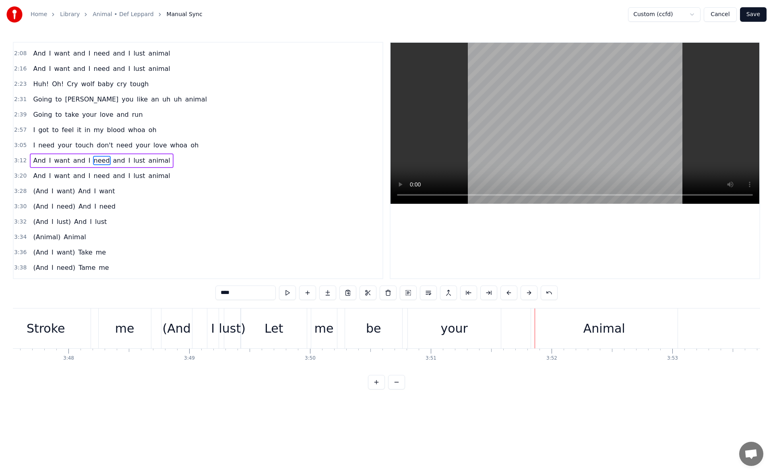
click at [442, 324] on div "your" at bounding box center [454, 328] width 93 height 40
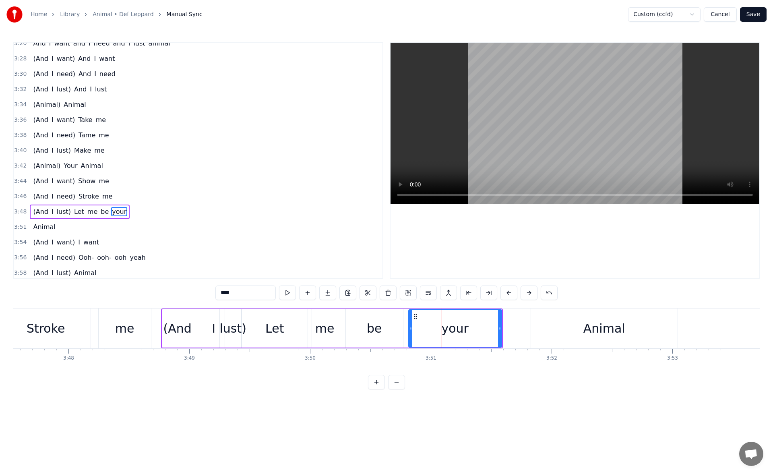
scroll to position [407, 0]
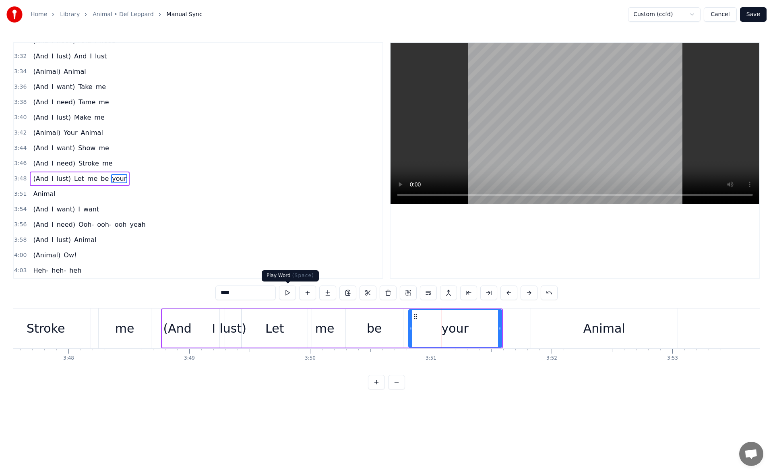
click at [291, 290] on button at bounding box center [287, 292] width 17 height 14
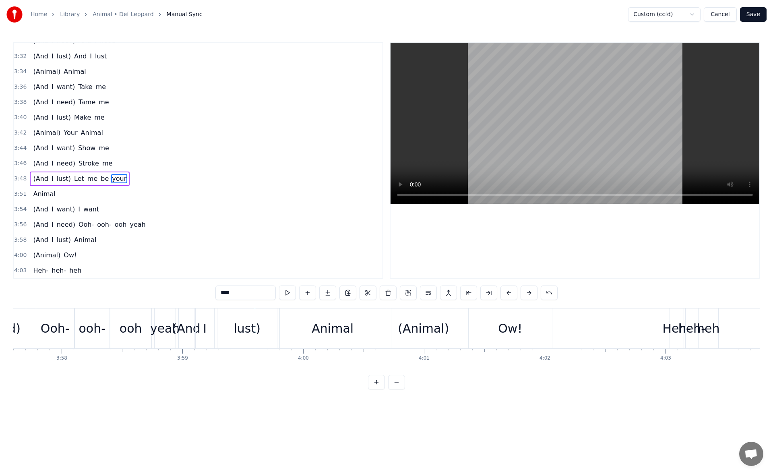
scroll to position [0, 28566]
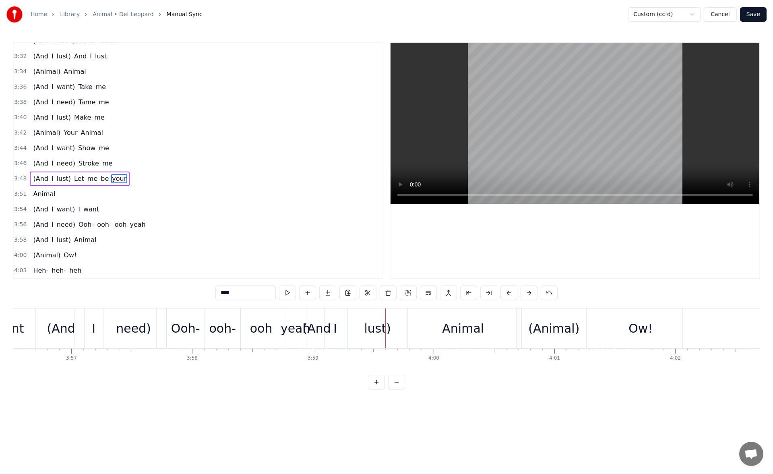
click at [271, 320] on div "ooh" at bounding box center [261, 328] width 23 height 18
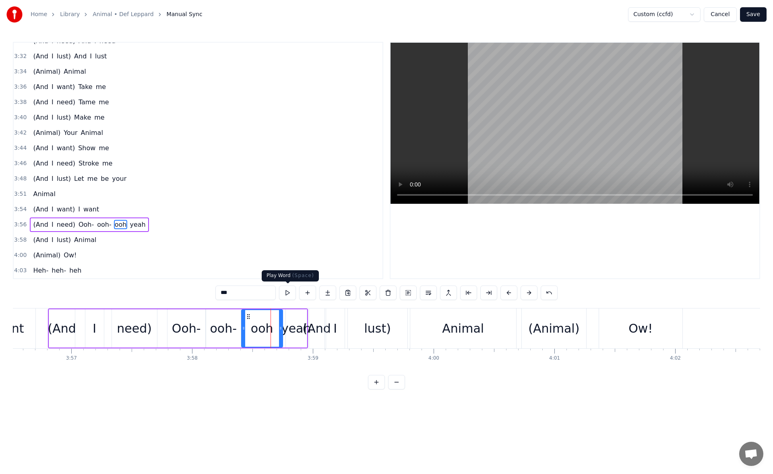
click at [289, 291] on button at bounding box center [287, 292] width 17 height 14
click at [293, 320] on div "yeah" at bounding box center [296, 328] width 30 height 18
click at [287, 293] on button at bounding box center [287, 292] width 17 height 14
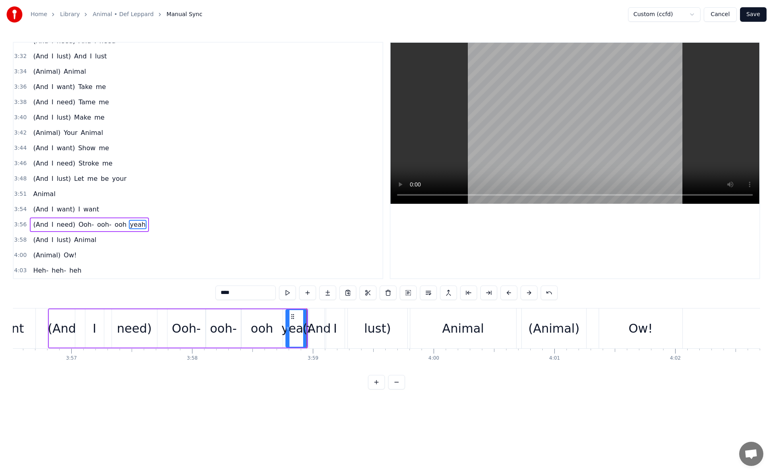
click at [287, 293] on button at bounding box center [287, 292] width 17 height 14
click at [318, 314] on div "(And" at bounding box center [316, 328] width 15 height 40
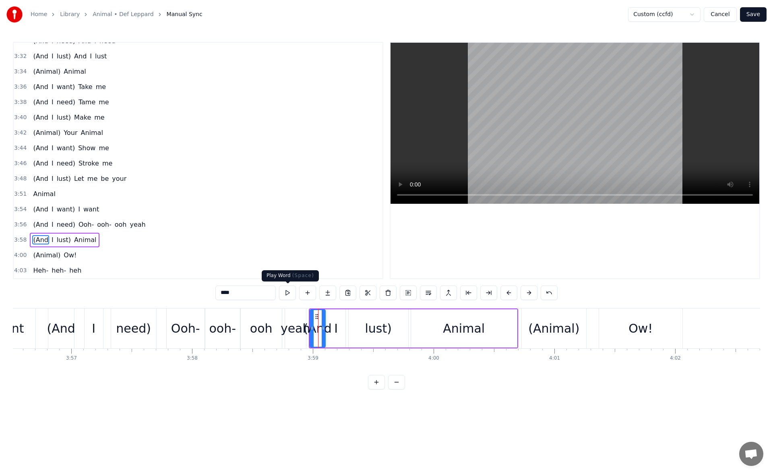
click at [292, 289] on button at bounding box center [287, 292] width 17 height 14
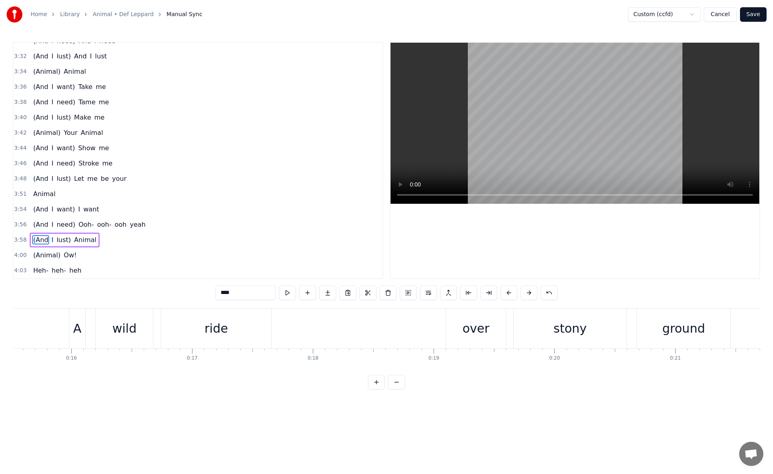
scroll to position [0, 1825]
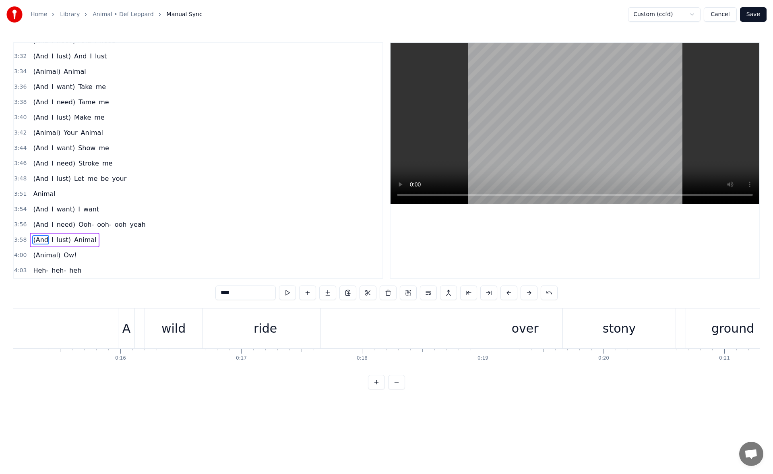
click at [123, 323] on div "A" at bounding box center [126, 328] width 8 height 18
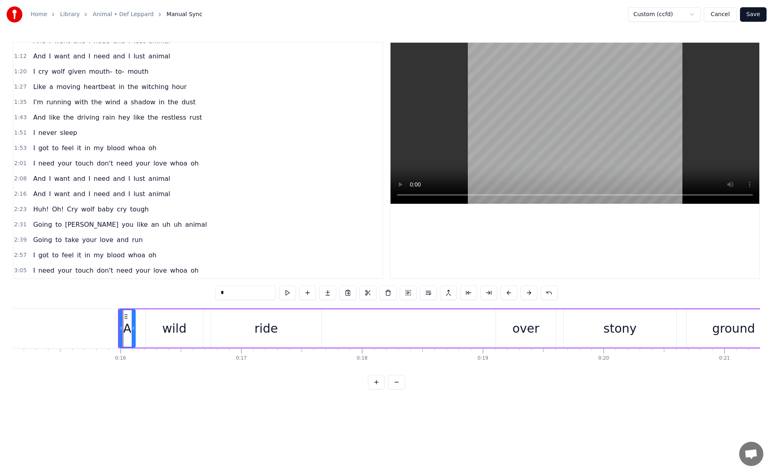
scroll to position [0, 0]
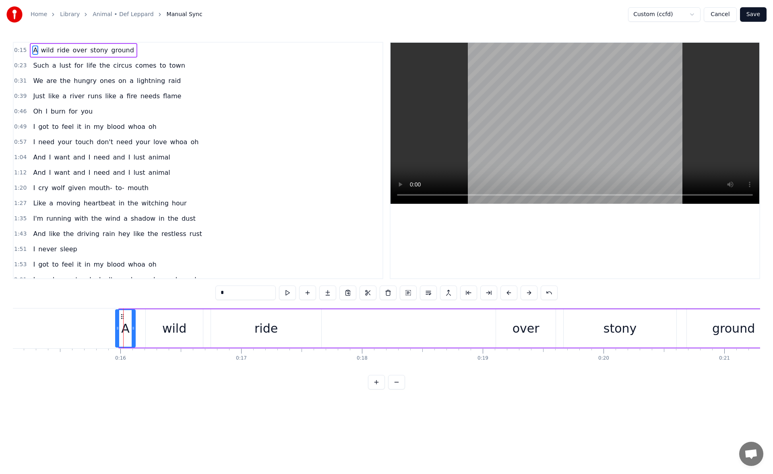
click at [118, 327] on icon at bounding box center [117, 328] width 3 height 6
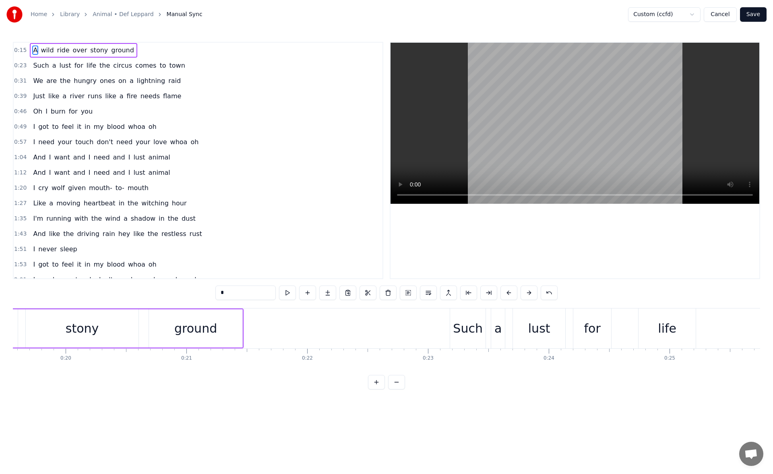
scroll to position [0, 2412]
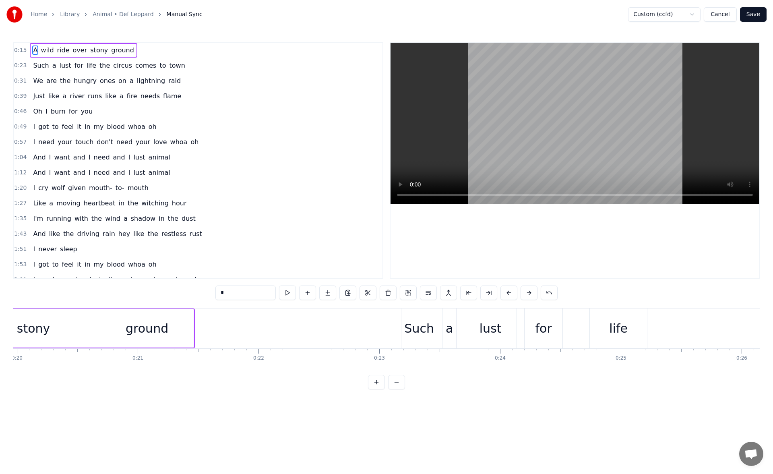
click at [415, 317] on div "Such" at bounding box center [418, 328] width 35 height 40
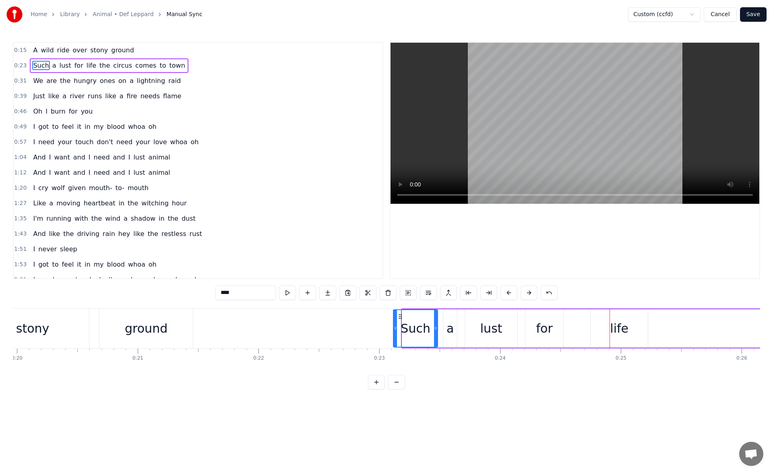
drag, startPoint x: 404, startPoint y: 327, endPoint x: 395, endPoint y: 327, distance: 9.3
click at [395, 327] on icon at bounding box center [395, 328] width 3 height 6
click at [287, 291] on button at bounding box center [287, 292] width 17 height 14
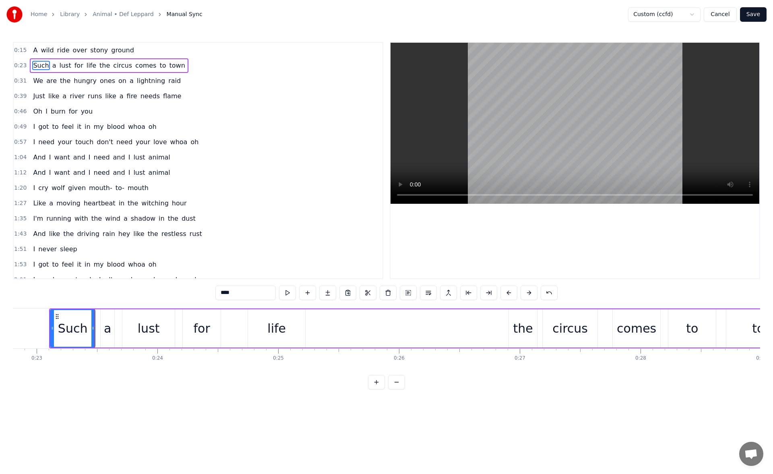
scroll to position [0, 2786]
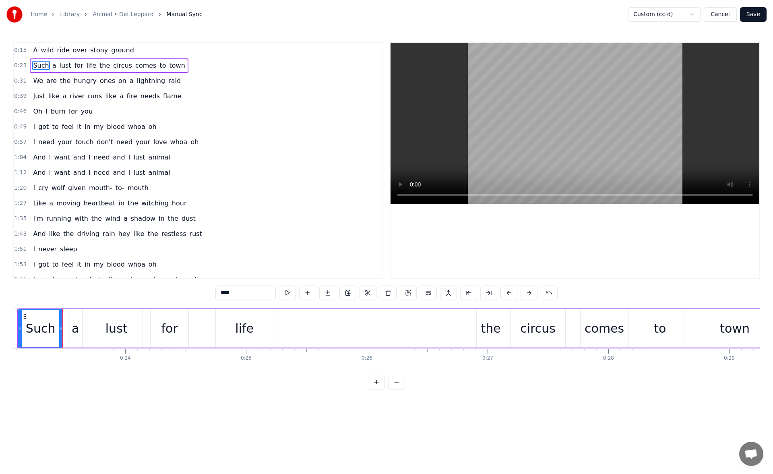
click at [498, 324] on div "the" at bounding box center [491, 328] width 20 height 18
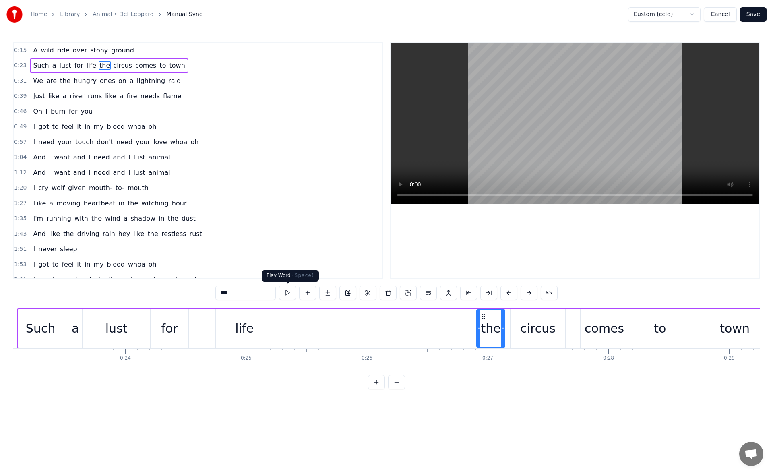
click at [290, 291] on button at bounding box center [287, 292] width 17 height 14
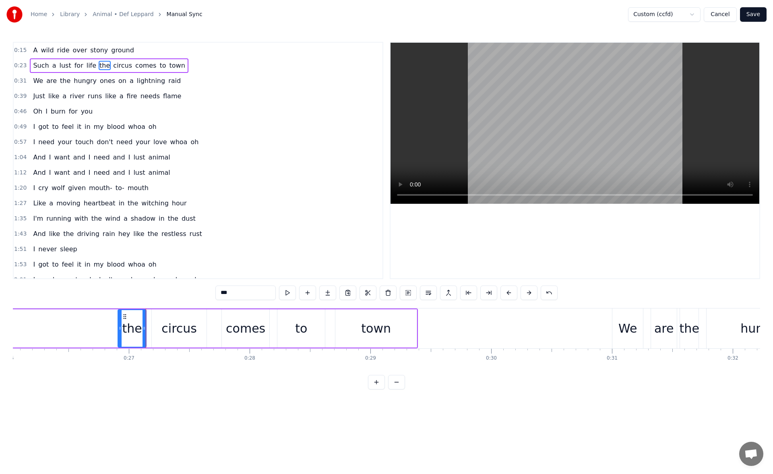
scroll to position [0, 3243]
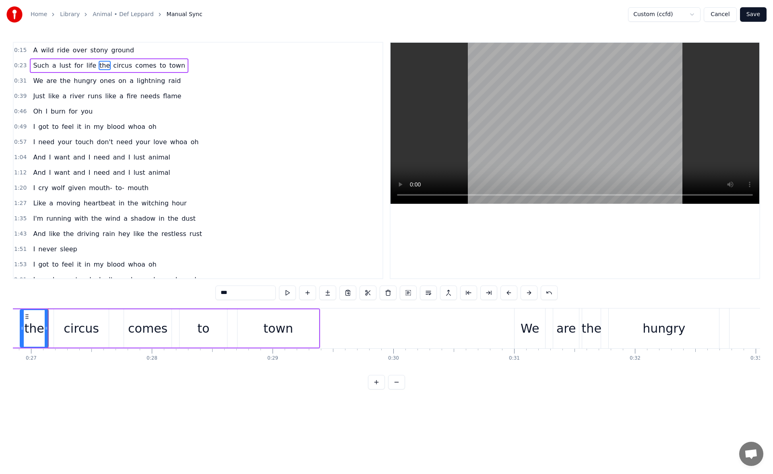
click at [520, 325] on div "We" at bounding box center [530, 328] width 31 height 40
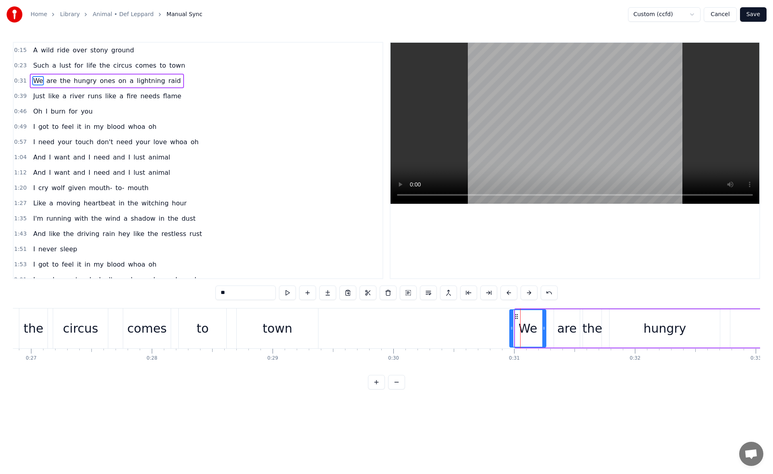
drag, startPoint x: 517, startPoint y: 327, endPoint x: 511, endPoint y: 327, distance: 5.6
click at [511, 327] on icon at bounding box center [511, 328] width 3 height 6
click at [289, 289] on button at bounding box center [287, 292] width 17 height 14
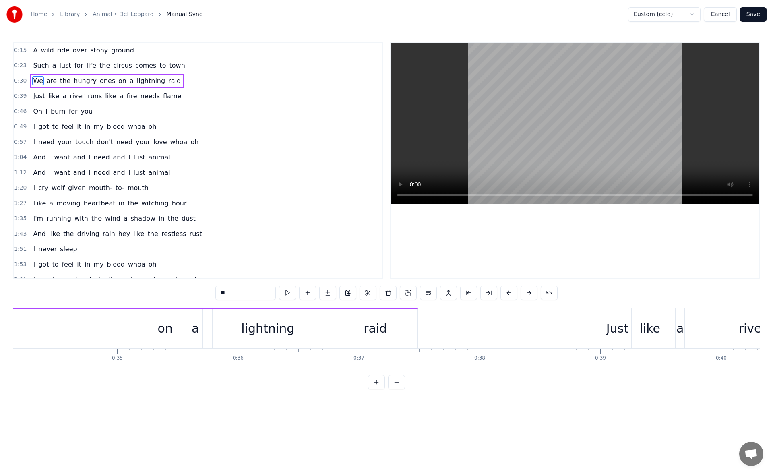
scroll to position [0, 4155]
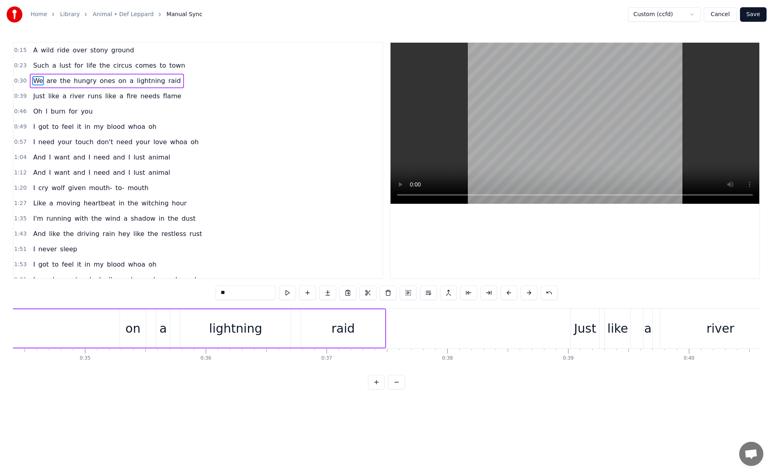
click at [578, 319] on div "Just" at bounding box center [585, 328] width 22 height 18
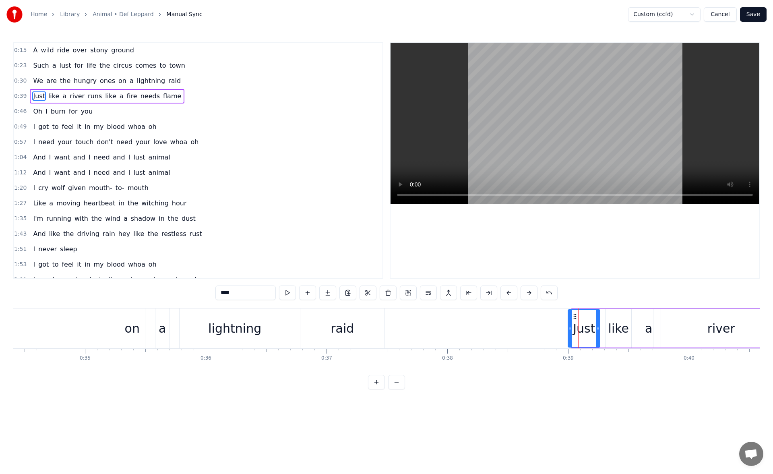
drag, startPoint x: 575, startPoint y: 325, endPoint x: 569, endPoint y: 327, distance: 6.4
click at [569, 327] on icon at bounding box center [569, 328] width 3 height 6
click at [285, 290] on button at bounding box center [287, 292] width 17 height 14
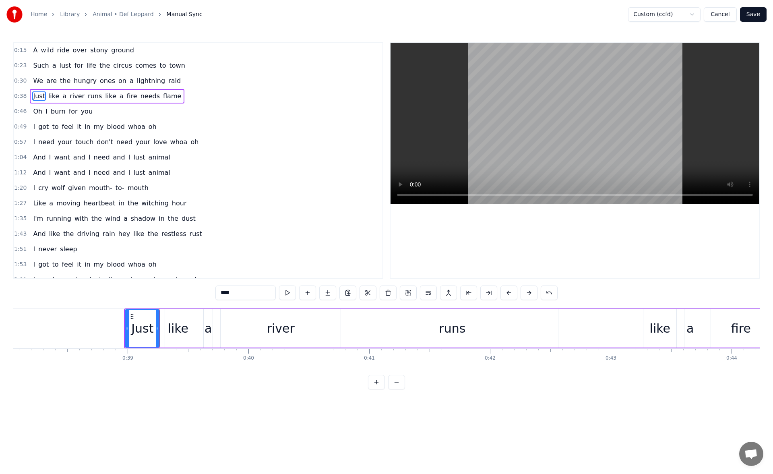
scroll to position [0, 4644]
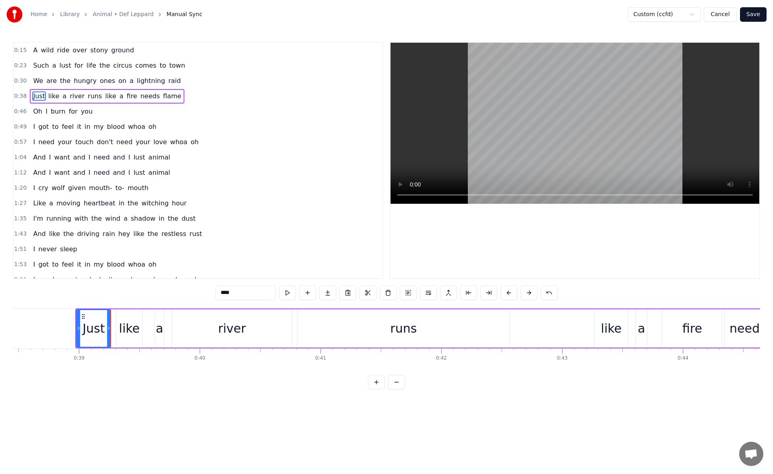
click at [603, 318] on div "like" at bounding box center [611, 328] width 33 height 38
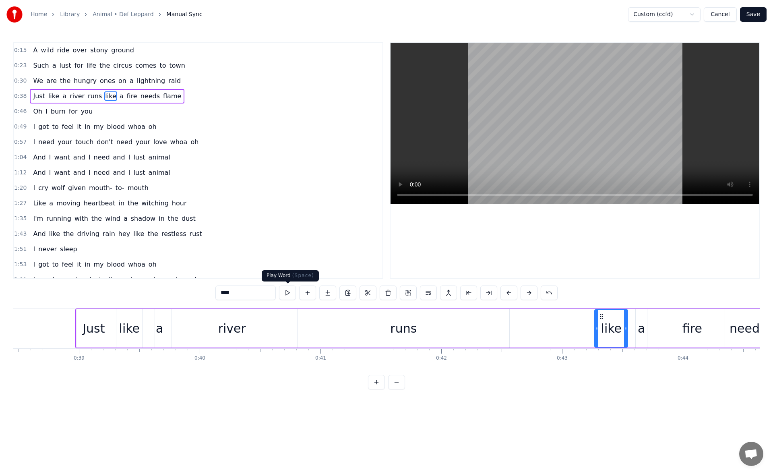
click at [286, 291] on button at bounding box center [287, 292] width 17 height 14
drag, startPoint x: 595, startPoint y: 330, endPoint x: 587, endPoint y: 329, distance: 8.5
click at [587, 329] on icon at bounding box center [588, 328] width 3 height 6
click at [289, 292] on button at bounding box center [287, 292] width 17 height 14
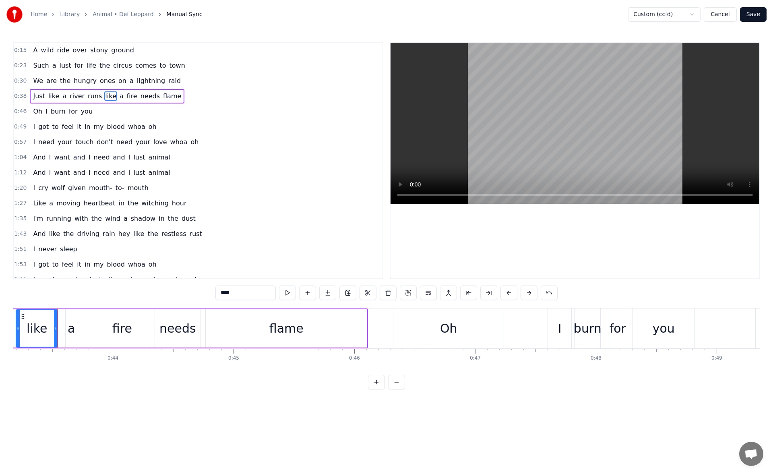
scroll to position [0, 5410]
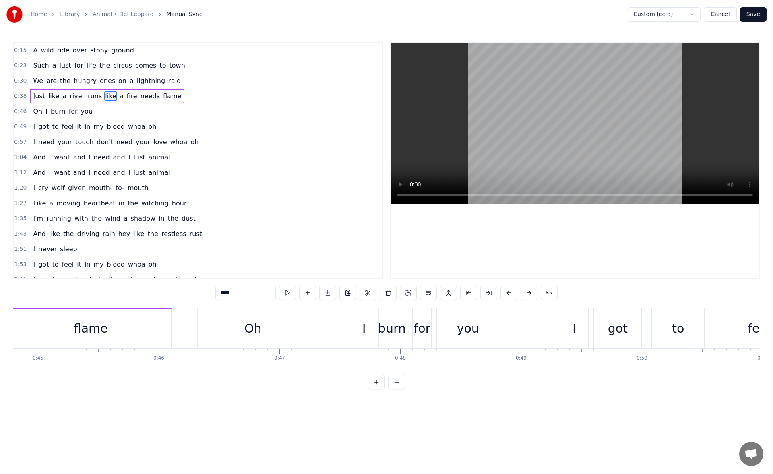
click at [365, 322] on div "I" at bounding box center [364, 328] width 4 height 18
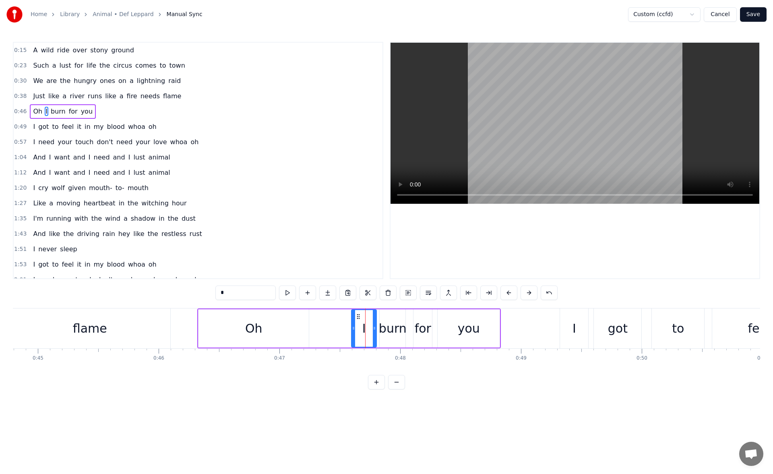
click at [352, 327] on icon at bounding box center [353, 328] width 3 height 6
click at [288, 293] on button at bounding box center [287, 292] width 17 height 14
click at [574, 320] on div "I" at bounding box center [574, 328] width 4 height 18
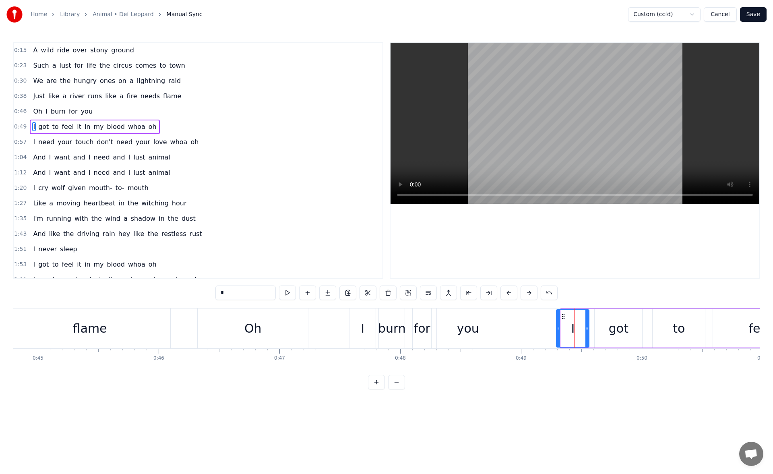
drag, startPoint x: 563, startPoint y: 330, endPoint x: 559, endPoint y: 330, distance: 4.4
click at [559, 330] on icon at bounding box center [558, 328] width 3 height 6
click at [289, 292] on button at bounding box center [287, 292] width 17 height 14
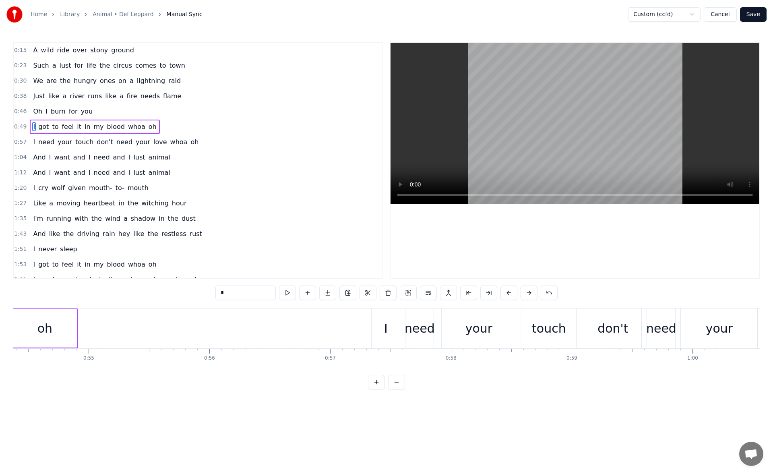
scroll to position [0, 6600]
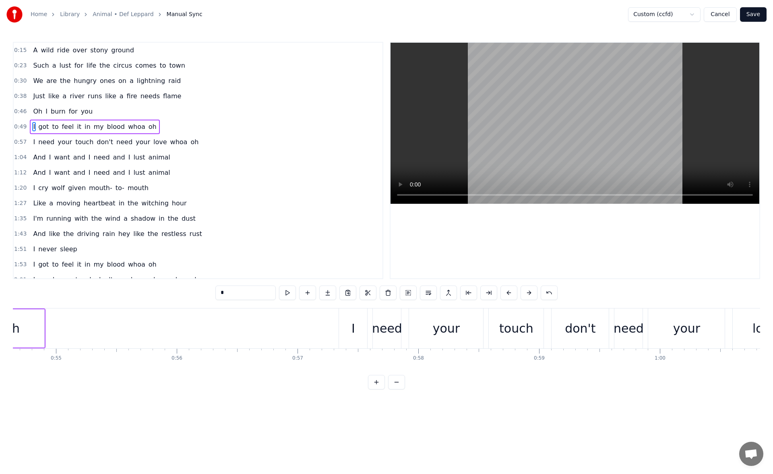
click at [340, 326] on div "I" at bounding box center [353, 328] width 28 height 40
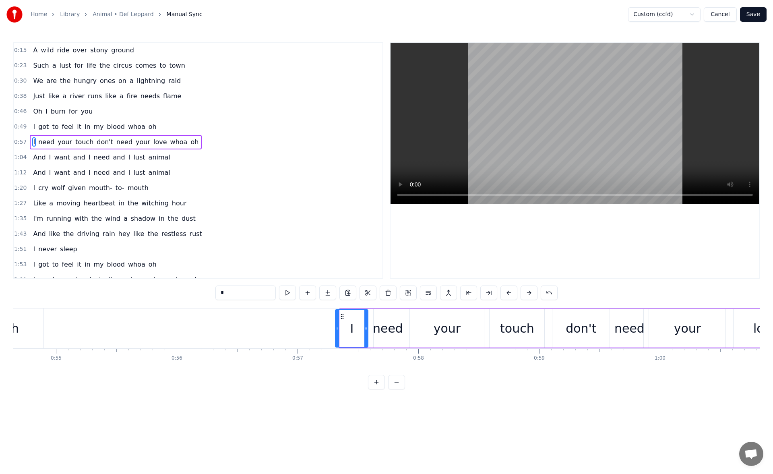
drag, startPoint x: 341, startPoint y: 328, endPoint x: 337, endPoint y: 328, distance: 4.4
click at [337, 328] on icon at bounding box center [337, 328] width 3 height 6
click at [287, 291] on button at bounding box center [287, 292] width 17 height 14
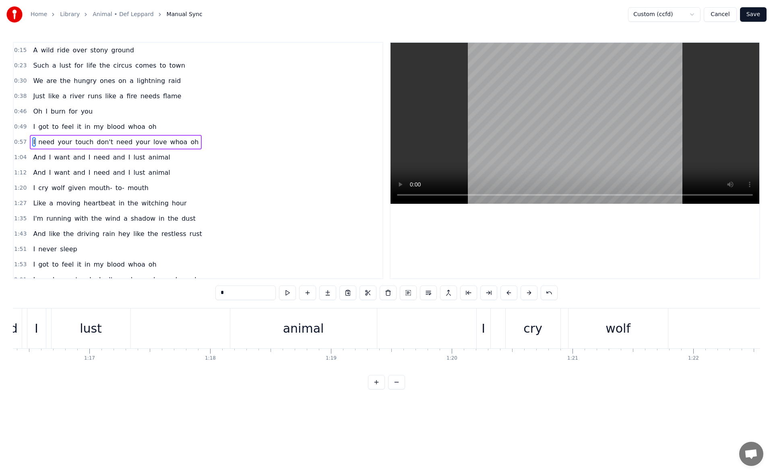
scroll to position [0, 9256]
click at [448, 324] on div "I" at bounding box center [451, 328] width 14 height 40
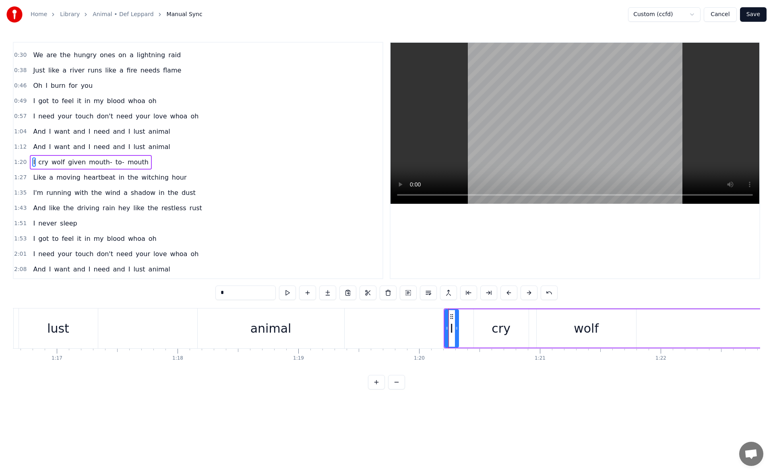
scroll to position [27, 0]
click at [290, 291] on button at bounding box center [287, 292] width 17 height 14
click at [443, 330] on icon at bounding box center [441, 328] width 3 height 6
click at [290, 293] on button at bounding box center [287, 292] width 17 height 14
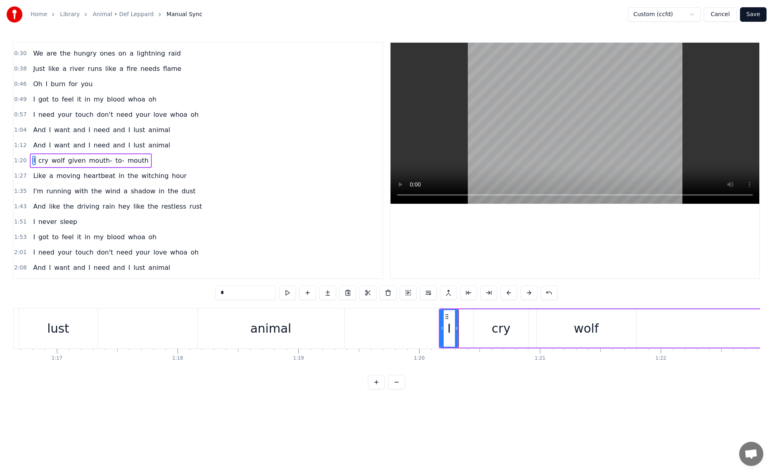
click at [290, 293] on button at bounding box center [287, 292] width 17 height 14
click at [483, 333] on div "cry" at bounding box center [501, 328] width 55 height 38
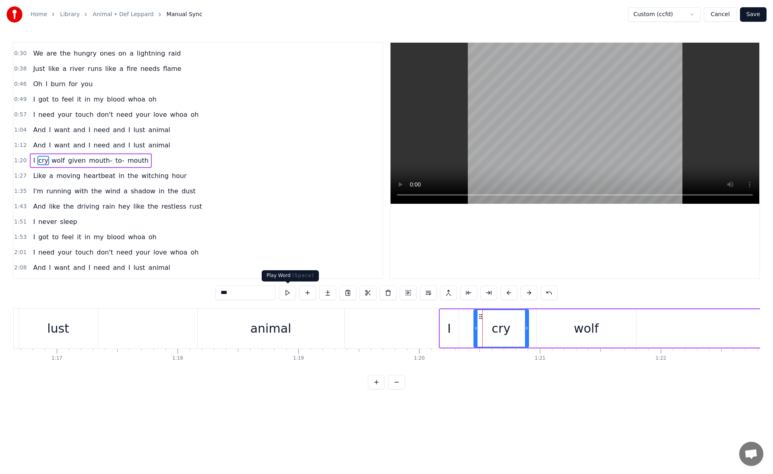
click at [286, 294] on button at bounding box center [287, 292] width 17 height 14
click at [472, 327] on icon at bounding box center [472, 328] width 3 height 6
click at [284, 291] on button at bounding box center [287, 292] width 17 height 14
click at [446, 333] on div "I" at bounding box center [449, 328] width 19 height 38
click at [293, 292] on button at bounding box center [287, 292] width 17 height 14
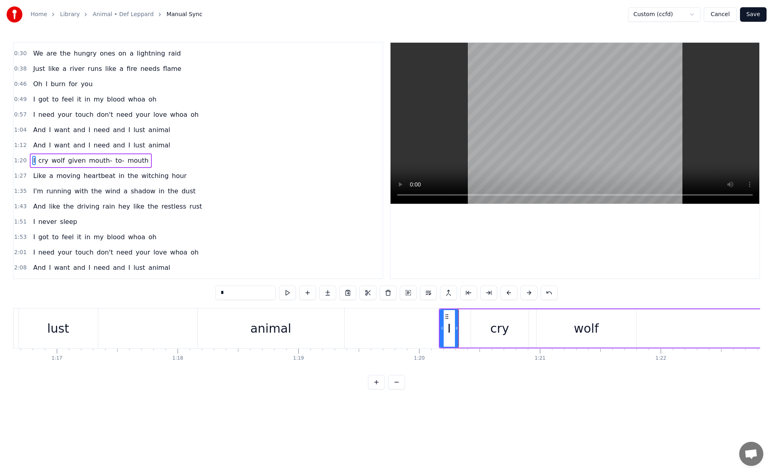
click at [293, 292] on button at bounding box center [287, 292] width 17 height 14
drag, startPoint x: 442, startPoint y: 328, endPoint x: 431, endPoint y: 327, distance: 11.7
click at [431, 327] on icon at bounding box center [430, 328] width 3 height 6
click at [288, 293] on button at bounding box center [287, 292] width 17 height 14
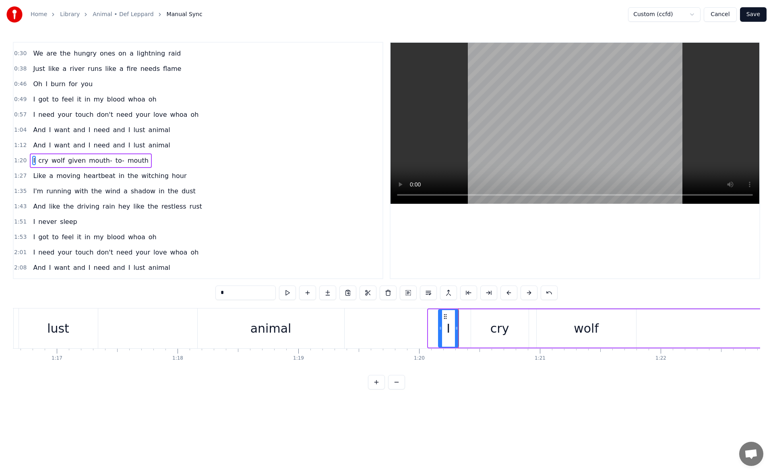
drag, startPoint x: 429, startPoint y: 327, endPoint x: 439, endPoint y: 327, distance: 10.1
click at [439, 327] on icon at bounding box center [440, 328] width 3 height 6
click at [287, 292] on button at bounding box center [287, 292] width 17 height 14
click at [440, 328] on icon at bounding box center [439, 328] width 3 height 6
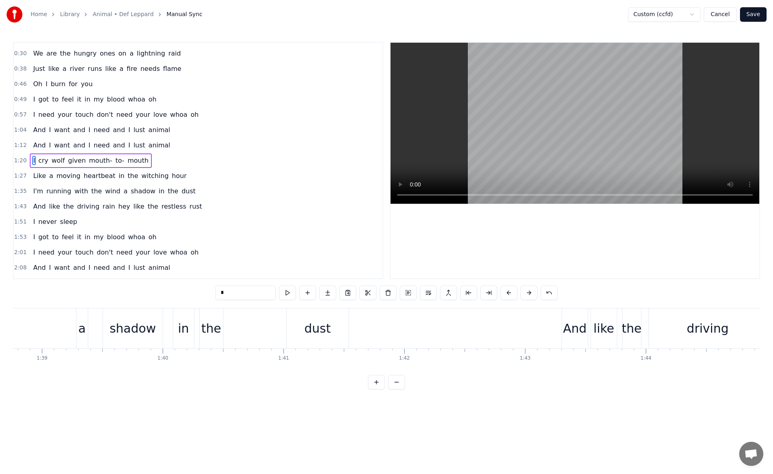
scroll to position [0, 12092]
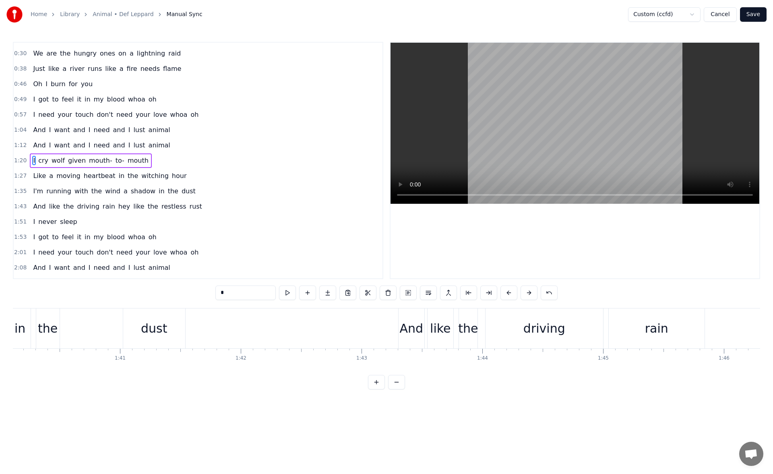
click at [405, 321] on div "And" at bounding box center [412, 328] width 24 height 18
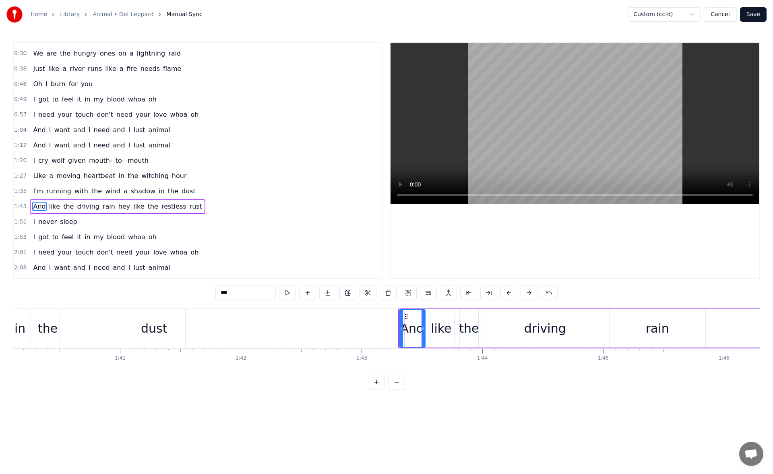
scroll to position [73, 0]
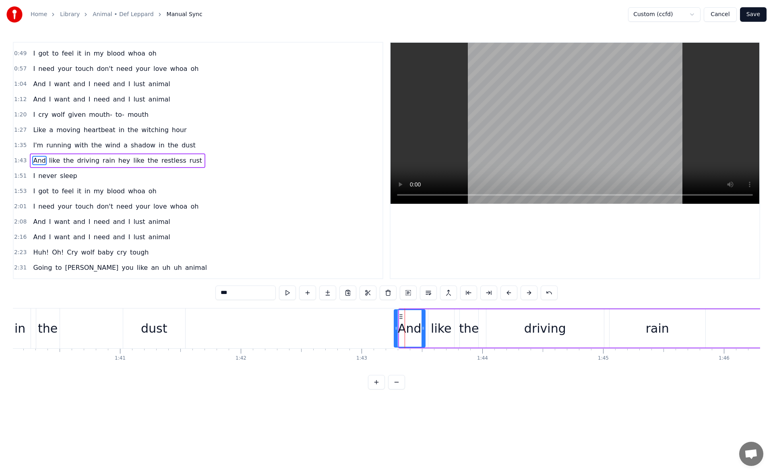
drag, startPoint x: 401, startPoint y: 327, endPoint x: 396, endPoint y: 327, distance: 5.2
click at [396, 327] on icon at bounding box center [396, 328] width 3 height 6
click at [284, 293] on button at bounding box center [287, 292] width 17 height 14
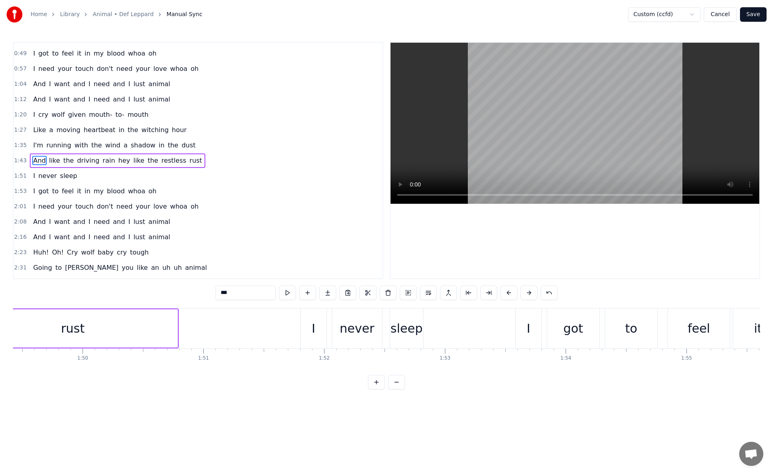
scroll to position [0, 13249]
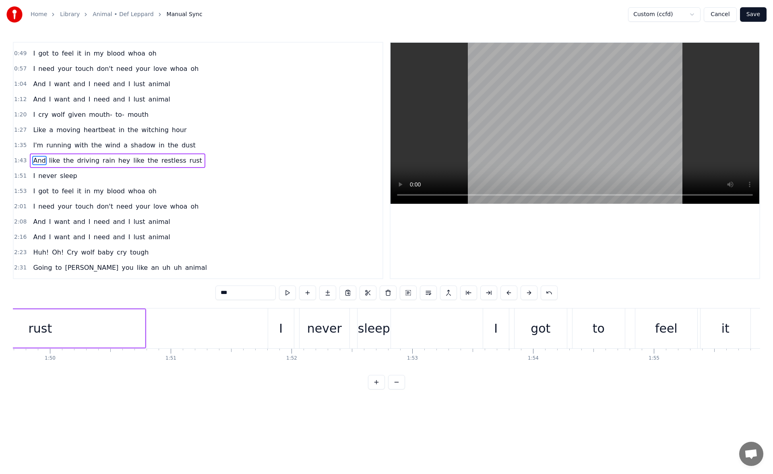
click at [491, 319] on div "I" at bounding box center [496, 328] width 26 height 40
type input "*"
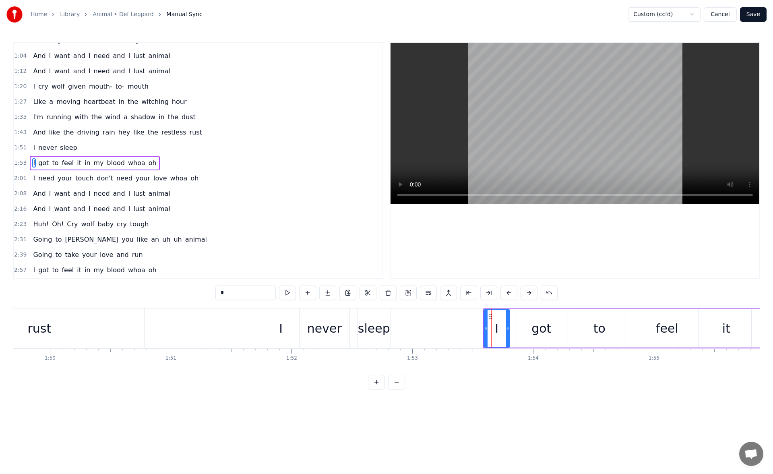
scroll to position [104, 0]
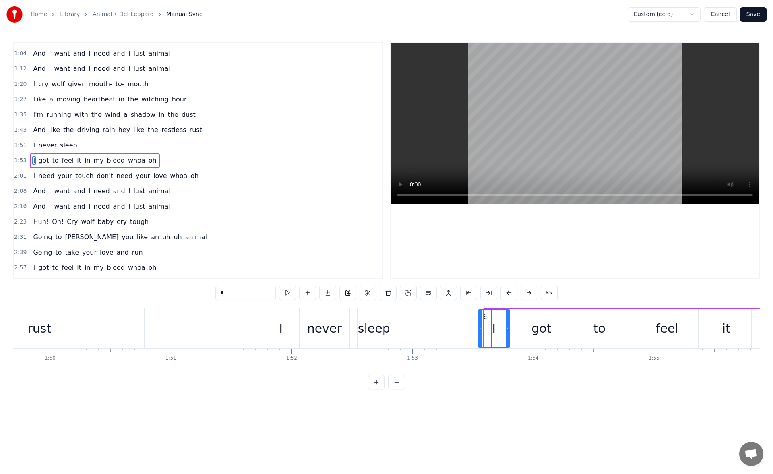
drag, startPoint x: 486, startPoint y: 328, endPoint x: 479, endPoint y: 329, distance: 7.3
click at [479, 329] on icon at bounding box center [480, 328] width 3 height 6
click at [286, 292] on button at bounding box center [287, 292] width 17 height 14
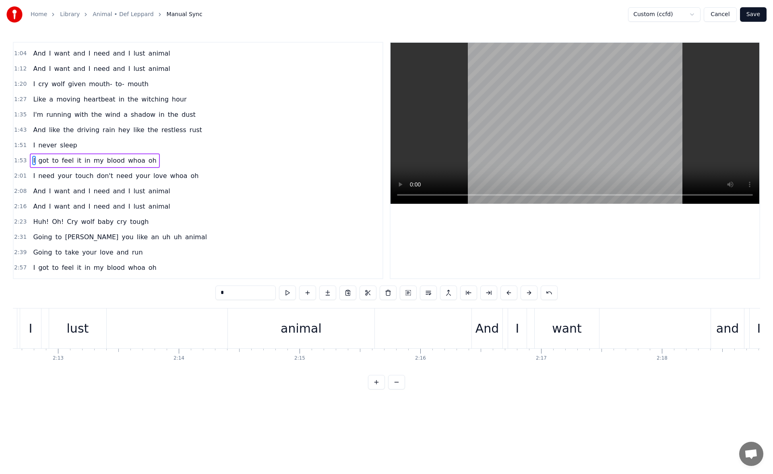
scroll to position [0, 16133]
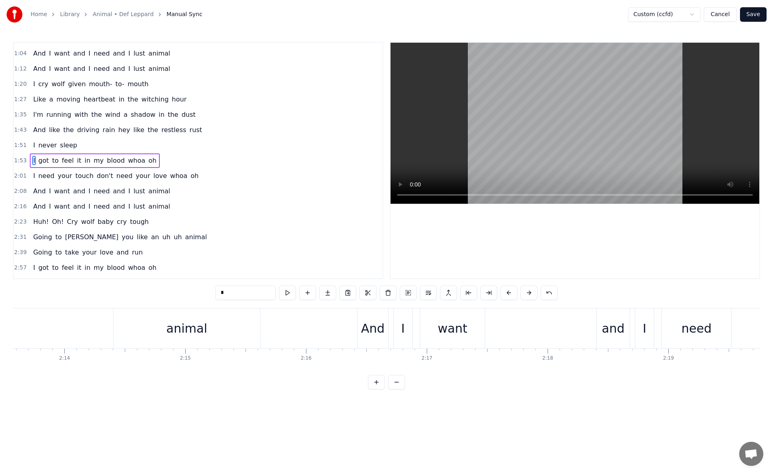
click at [755, 13] on button "Save" at bounding box center [753, 14] width 27 height 14
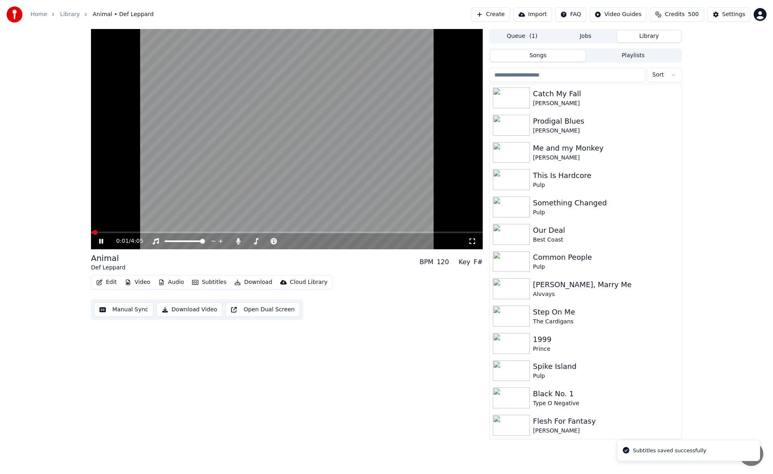
click at [103, 241] on icon at bounding box center [101, 241] width 4 height 5
click at [246, 283] on button "Download" at bounding box center [253, 282] width 44 height 11
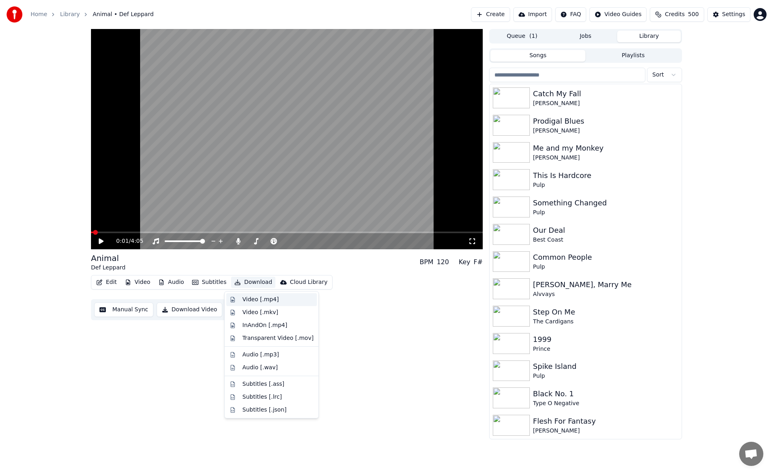
click at [248, 297] on div "Video [.mp4]" at bounding box center [260, 300] width 36 height 8
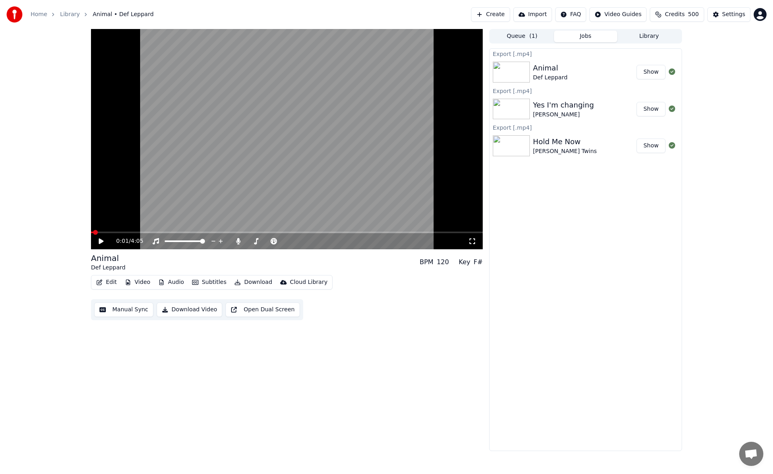
click at [644, 35] on button "Library" at bounding box center [649, 37] width 64 height 12
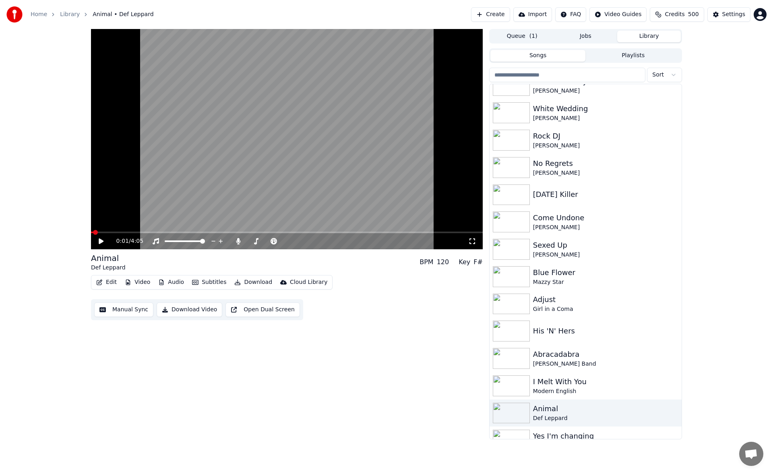
scroll to position [403, 0]
